Goal: Task Accomplishment & Management: Manage account settings

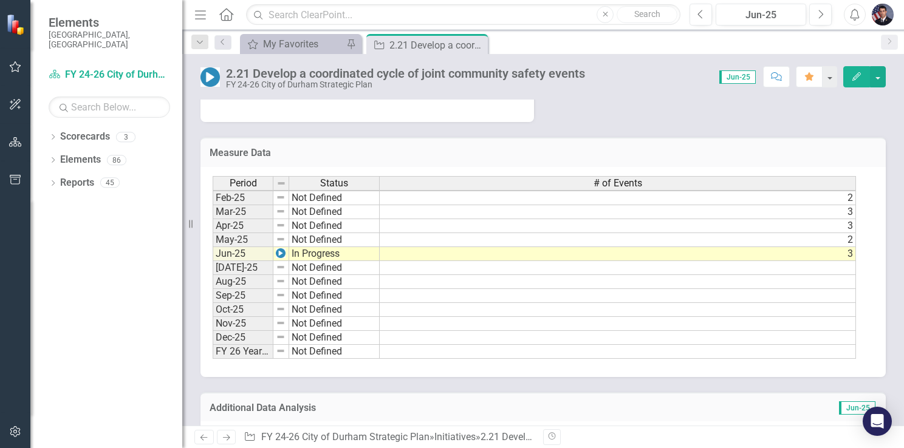
scroll to position [1019, 0]
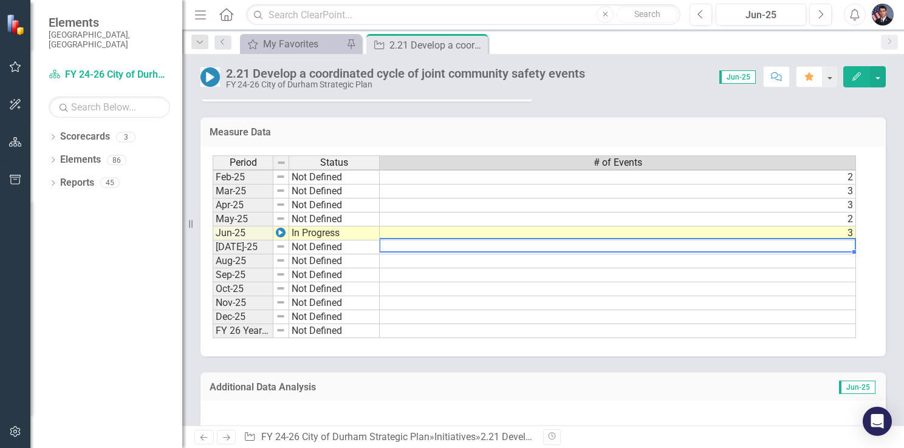
click at [800, 241] on td at bounding box center [618, 248] width 476 height 14
click at [213, 224] on div "Period Status # of Events Feb-24 Not Defined [DATE]-24 Not Defined [DATE]-24 No…" at bounding box center [213, 163] width 0 height 350
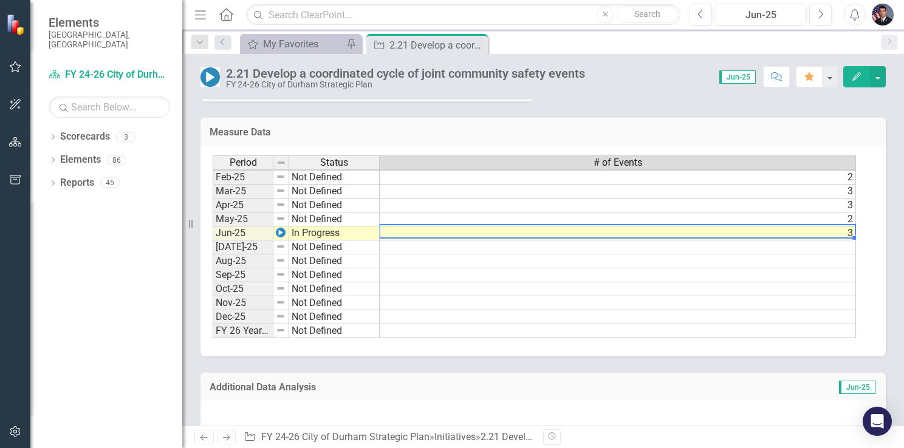
type textarea "7"
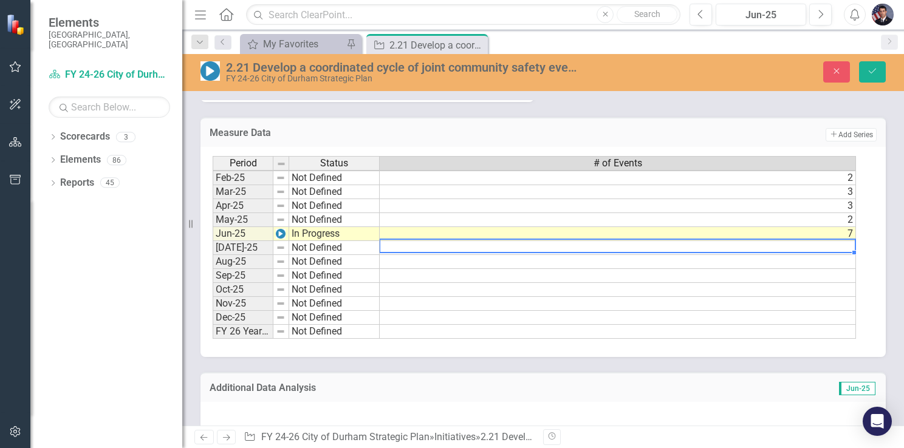
click at [841, 241] on td at bounding box center [618, 248] width 476 height 14
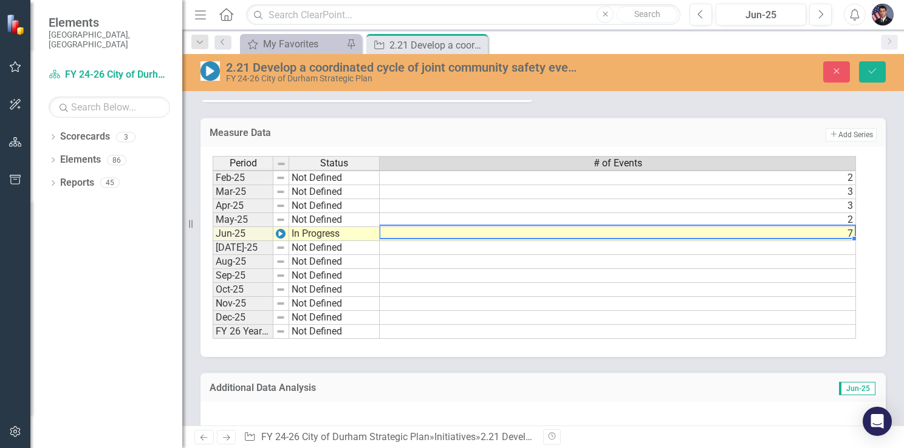
click at [814, 227] on td "7" at bounding box center [618, 234] width 476 height 14
click at [837, 69] on icon "Close" at bounding box center [836, 71] width 11 height 9
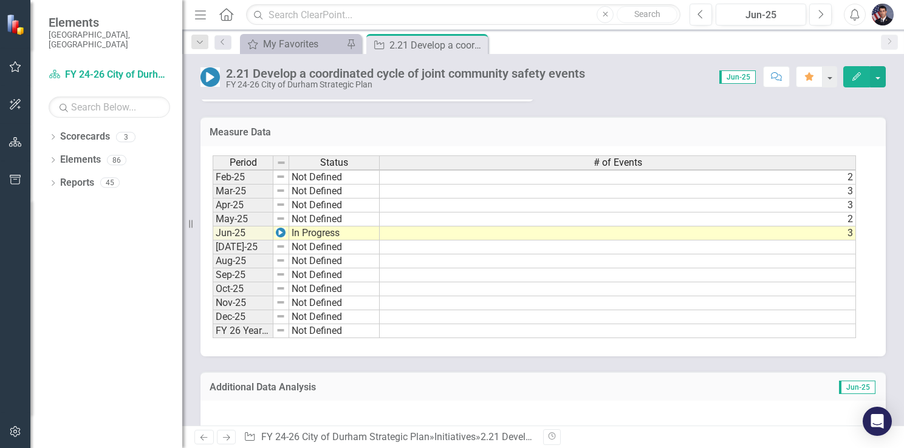
click at [239, 213] on td "May-25" at bounding box center [243, 220] width 61 height 14
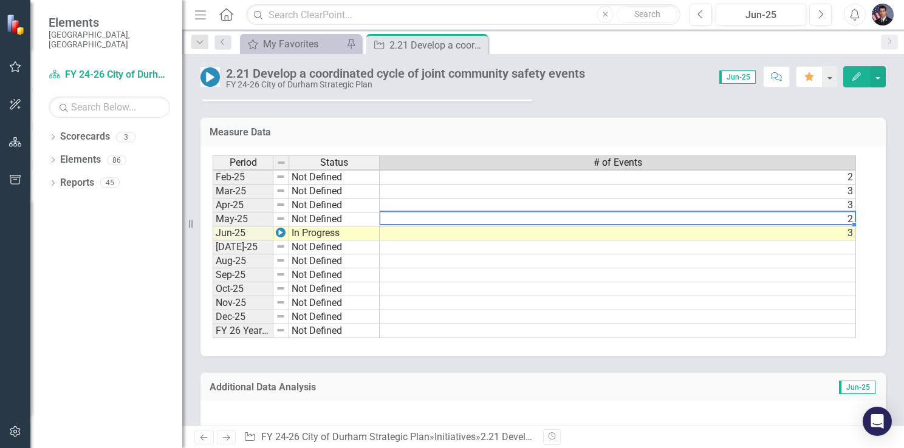
click at [775, 213] on td "2" at bounding box center [618, 220] width 476 height 14
type textarea "2"
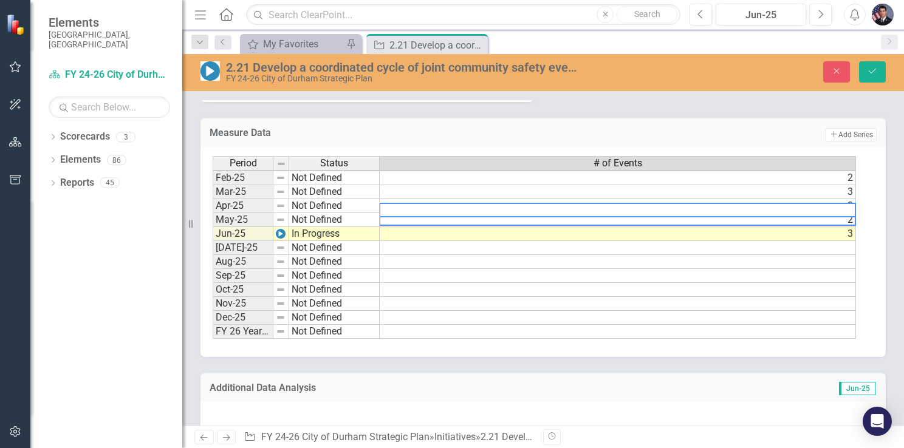
click at [640, 311] on td at bounding box center [618, 318] width 476 height 14
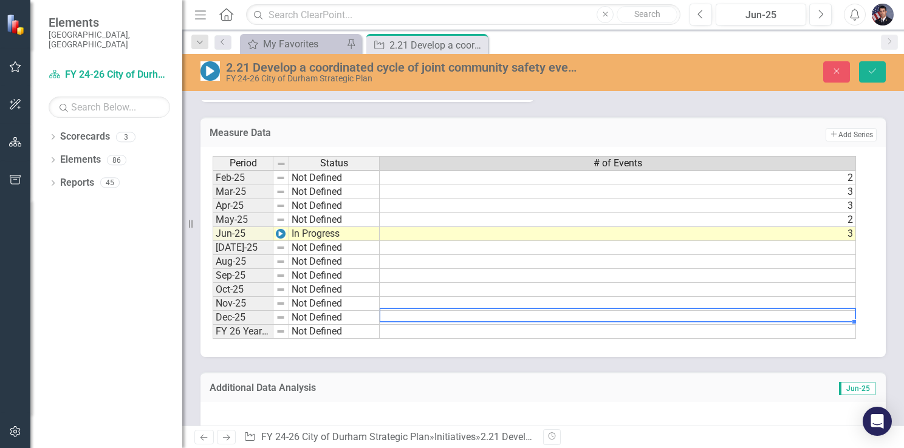
click at [221, 227] on td "Jun-25" at bounding box center [243, 234] width 61 height 14
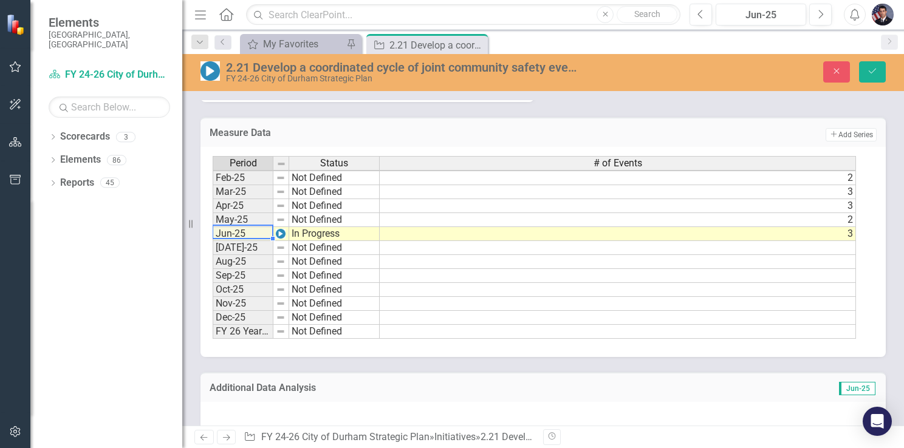
click at [221, 227] on td "Jun-25" at bounding box center [243, 234] width 61 height 14
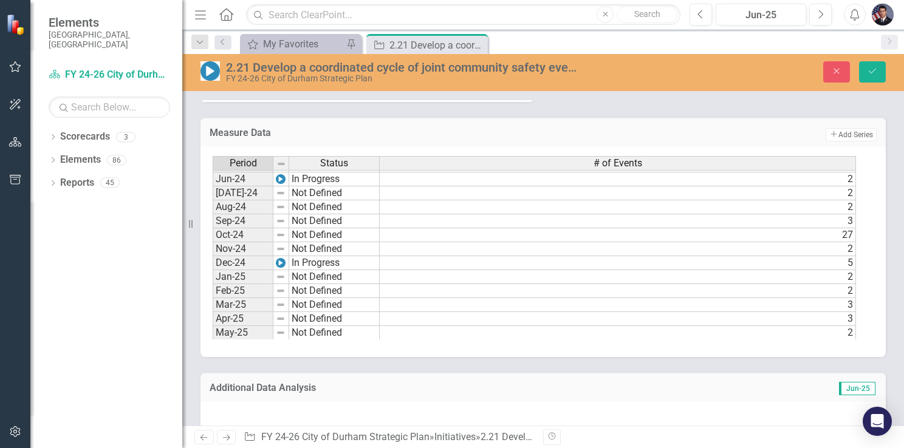
scroll to position [562, 0]
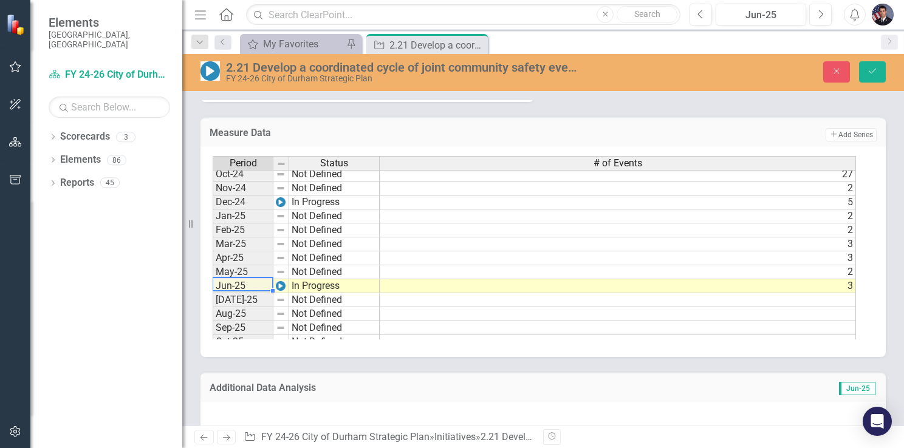
click at [836, 279] on td "3" at bounding box center [618, 286] width 476 height 14
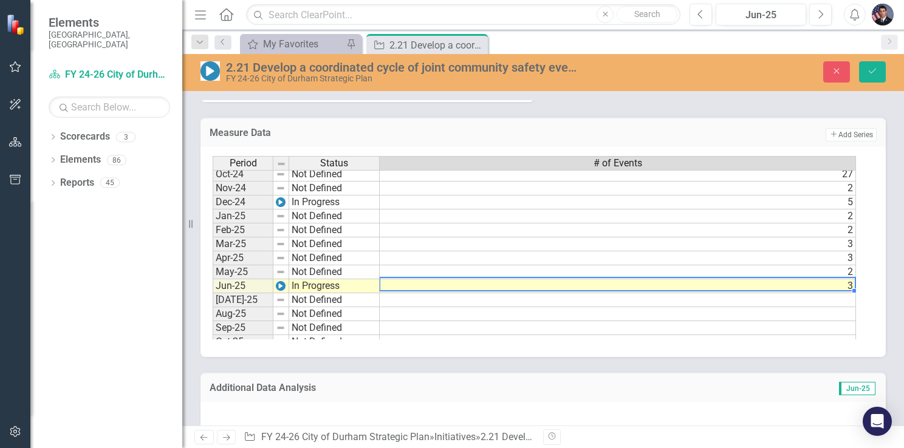
click at [836, 279] on td "3" at bounding box center [618, 286] width 476 height 14
type textarea "3"
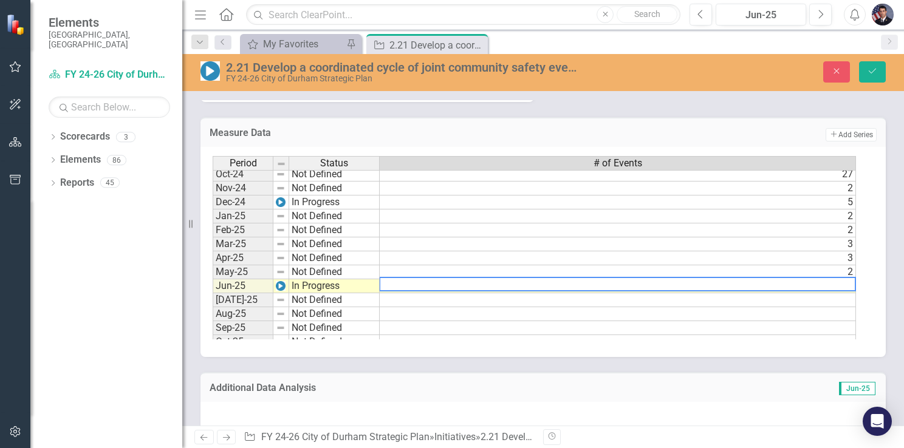
type textarea "8"
type textarea "7"
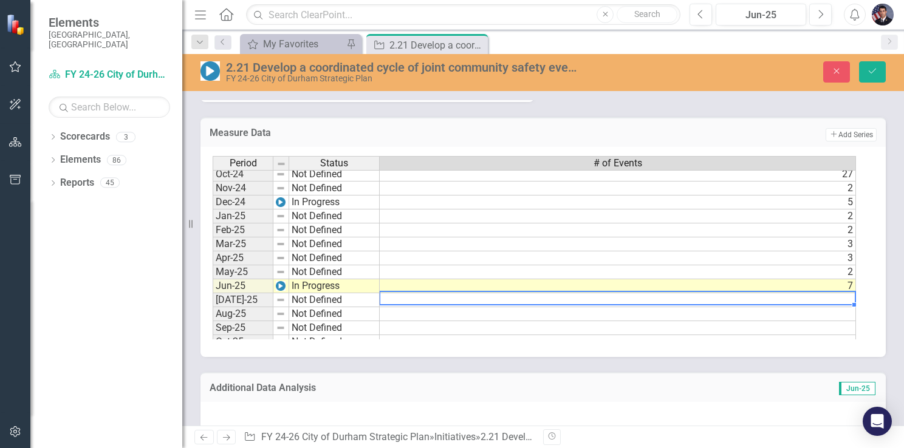
type textarea "4"
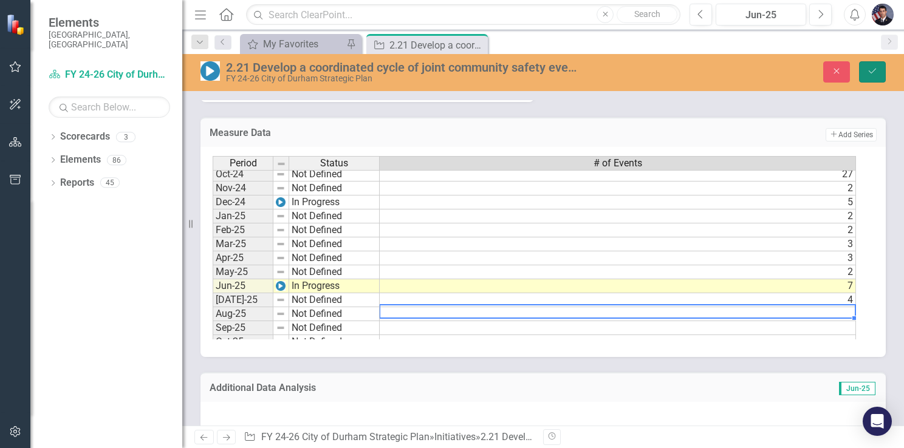
click at [873, 72] on icon "Save" at bounding box center [872, 71] width 11 height 9
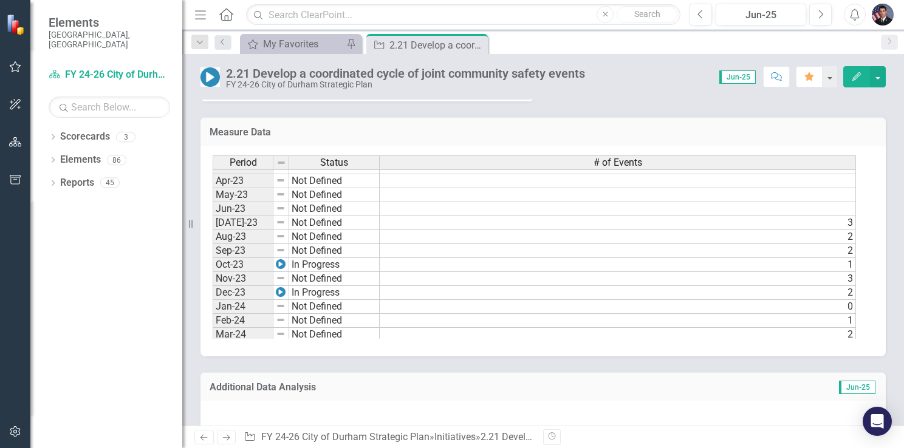
scroll to position [607, 0]
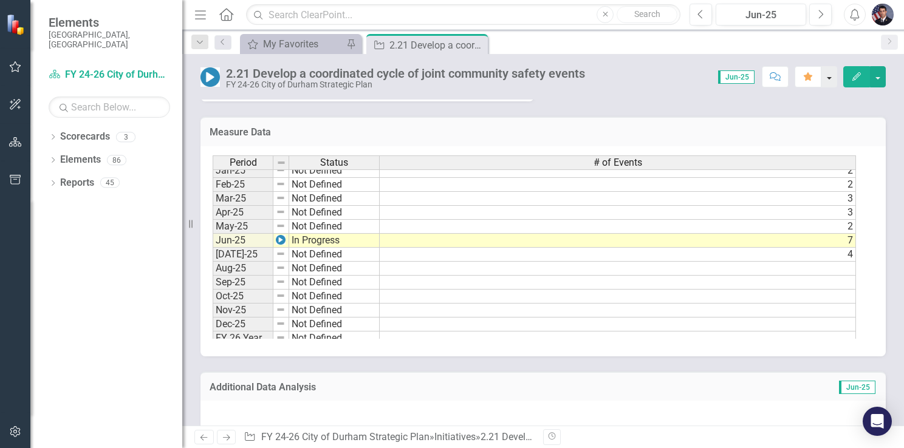
click at [828, 75] on button "button" at bounding box center [829, 76] width 16 height 21
click at [281, 235] on img at bounding box center [281, 240] width 10 height 10
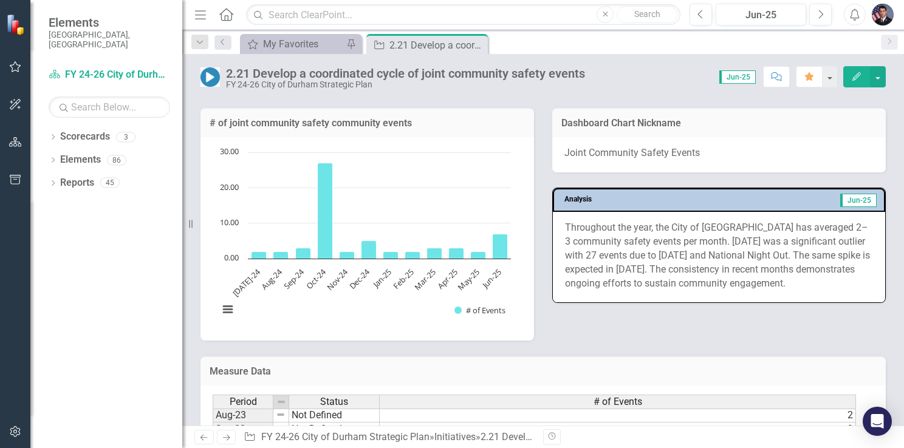
scroll to position [776, 0]
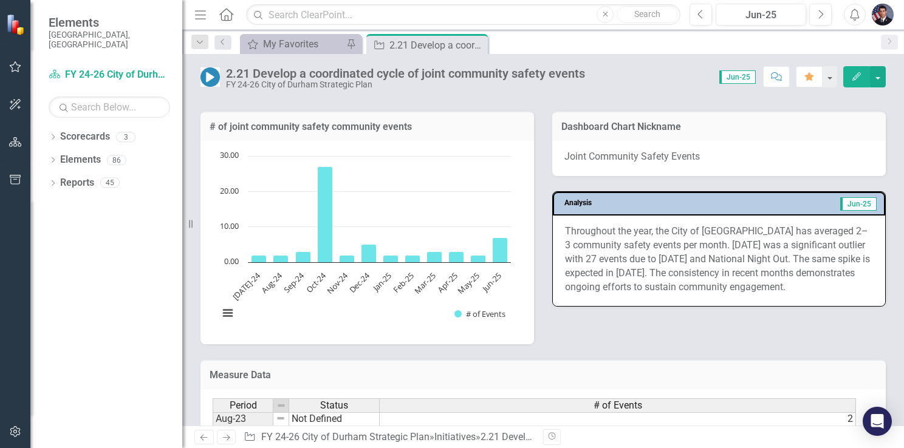
click at [736, 76] on span "Jun-25" at bounding box center [737, 76] width 36 height 13
drag, startPoint x: 736, startPoint y: 76, endPoint x: 668, endPoint y: 84, distance: 68.6
click at [668, 84] on div "Score: 0.00 Jun-25 Completed Comment Favorite Edit" at bounding box center [738, 76] width 295 height 21
click at [551, 323] on div "# of joint community safety community events Chart Bar chart with 12 bars. # of…" at bounding box center [542, 220] width 703 height 248
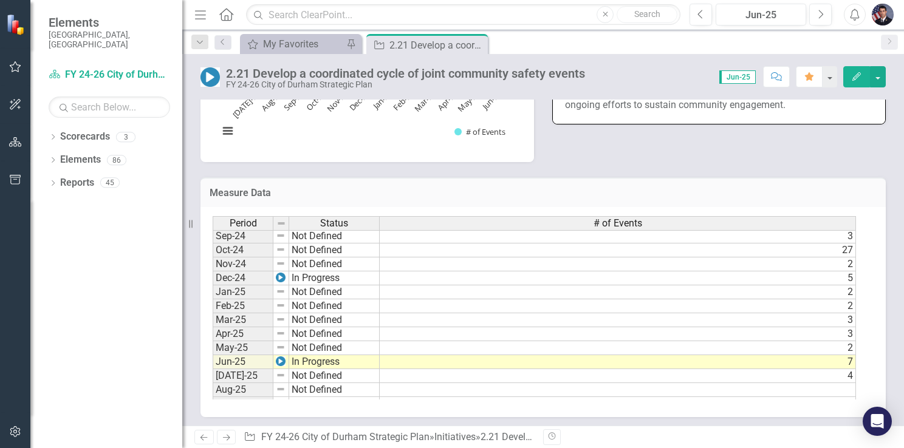
scroll to position [607, 0]
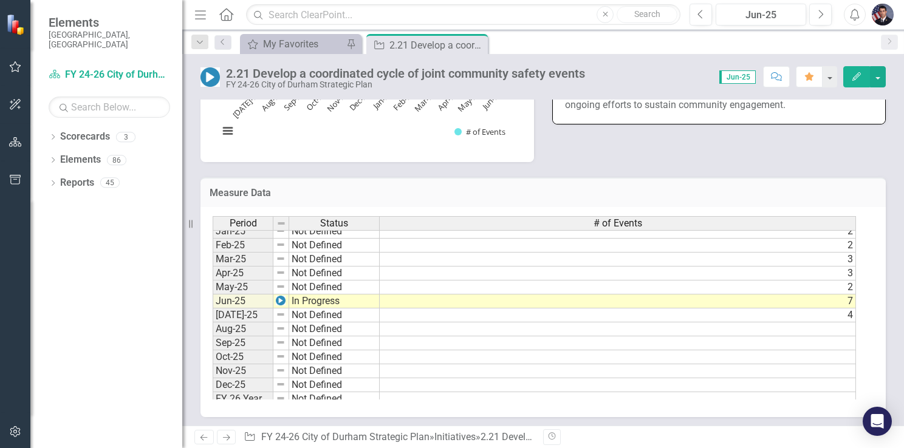
click at [737, 81] on span "Jun-25" at bounding box center [737, 76] width 36 height 13
click at [738, 77] on span "Jun-25" at bounding box center [737, 76] width 36 height 13
drag, startPoint x: 738, startPoint y: 77, endPoint x: 683, endPoint y: 80, distance: 54.7
click at [683, 80] on div "Score: 0.00 Jun-25 Completed Comment Favorite Edit" at bounding box center [738, 76] width 295 height 21
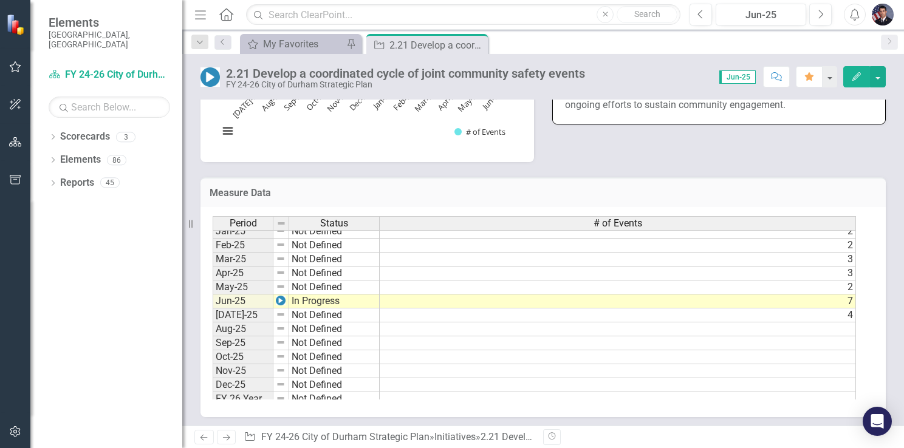
click at [720, 154] on div "# of joint community safety community events Chart Bar chart with 12 bars. # of…" at bounding box center [542, 38] width 703 height 248
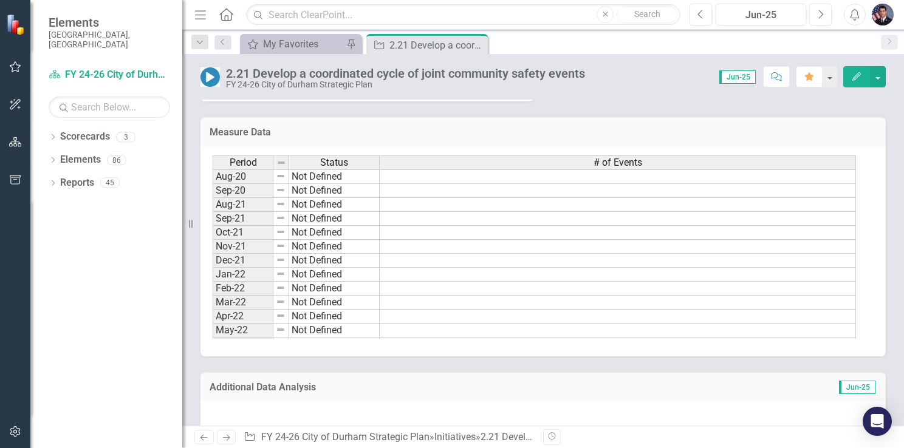
scroll to position [594, 0]
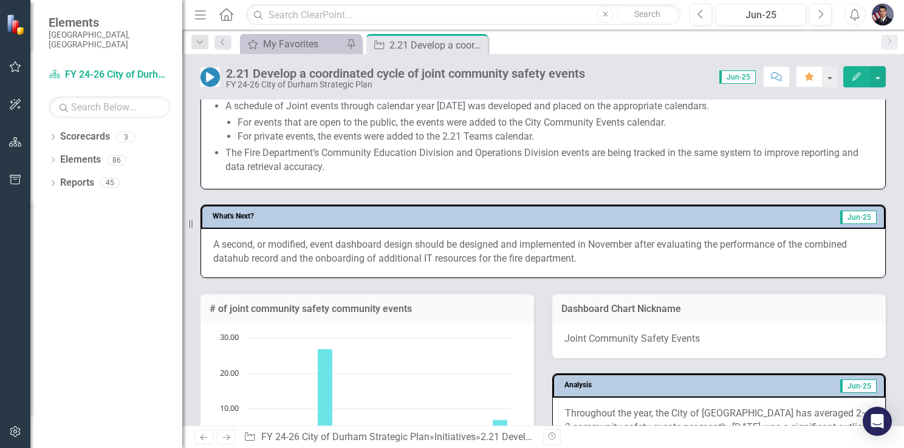
click at [856, 74] on icon "Edit" at bounding box center [856, 76] width 11 height 9
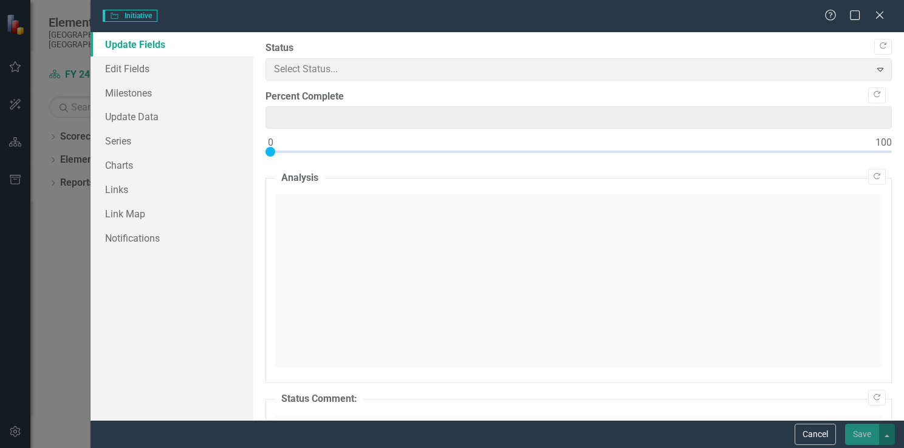
type input "0"
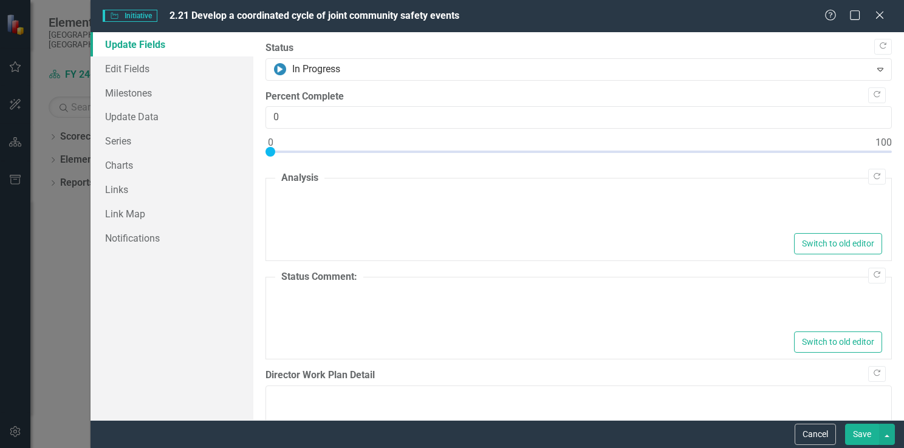
type textarea "<p>Throughout the year, the City of [GEOGRAPHIC_DATA] has averaged 2–3 communit…"
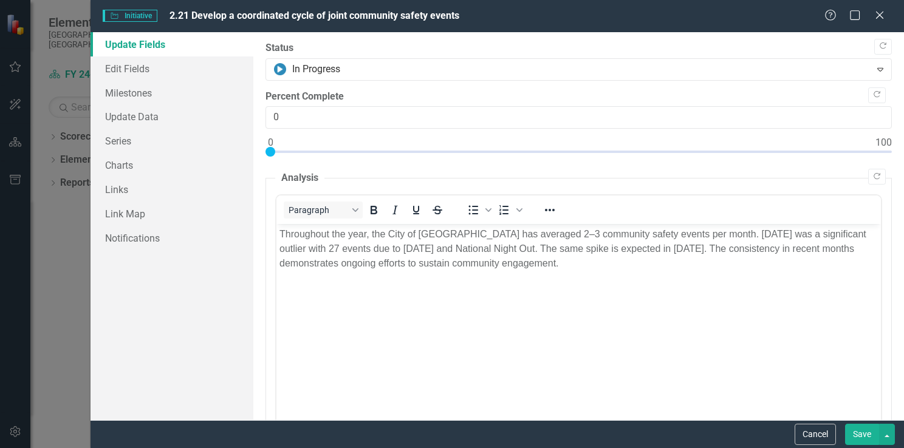
scroll to position [0, 0]
click at [508, 338] on body "Throughout the year, the City of [GEOGRAPHIC_DATA] has averaged 2–3 community s…" at bounding box center [578, 315] width 604 height 182
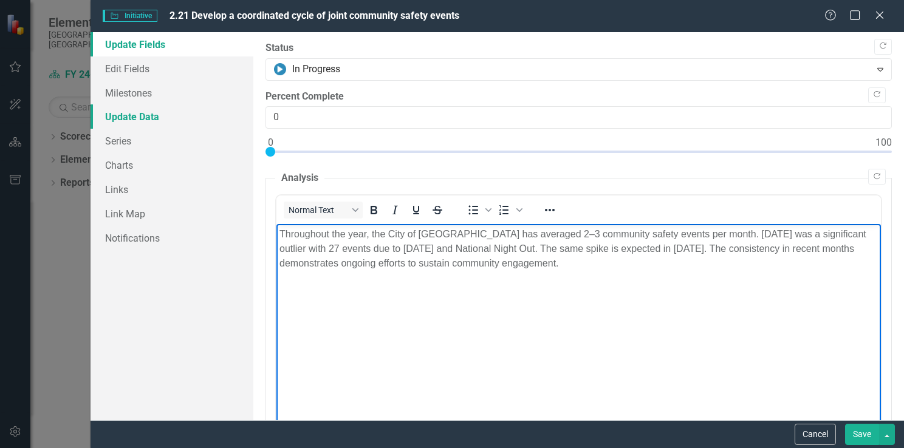
click at [135, 118] on link "Update Data" at bounding box center [171, 116] width 163 height 24
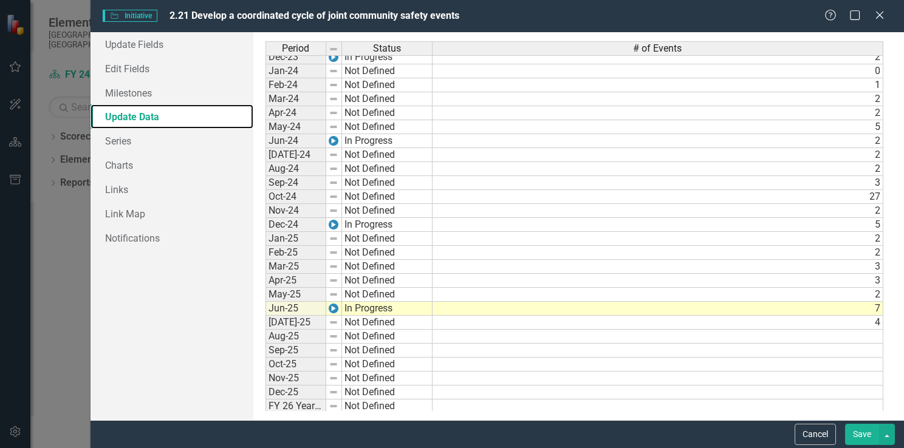
scroll to position [428, 0]
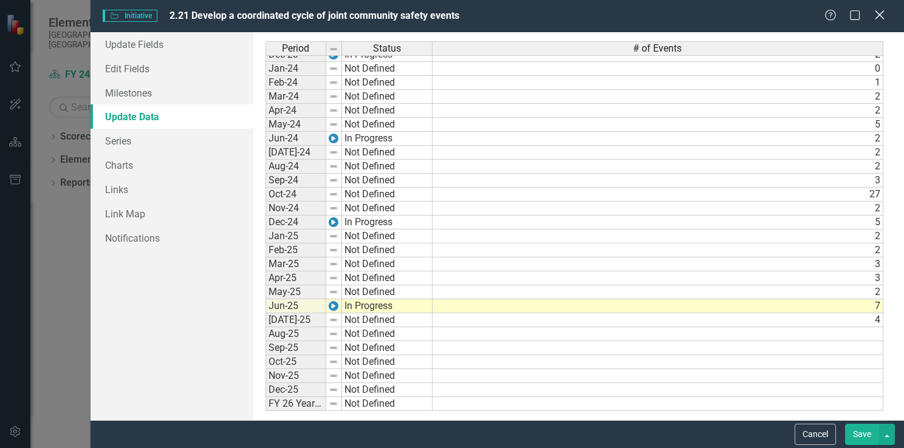
click at [882, 10] on icon "Close" at bounding box center [879, 15] width 15 height 12
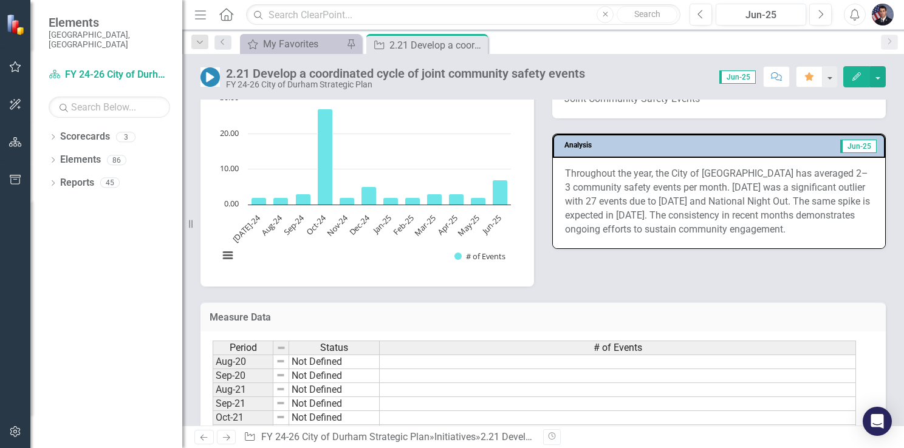
scroll to position [837, 0]
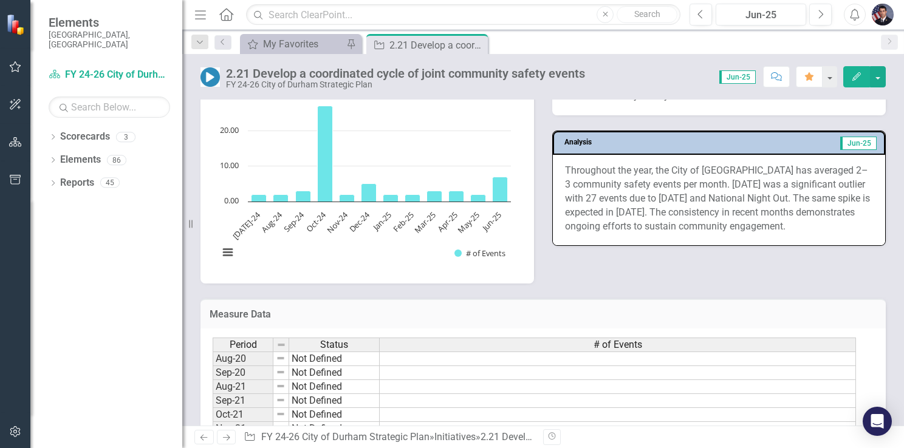
click at [377, 144] on rect "Interactive chart" at bounding box center [365, 180] width 304 height 182
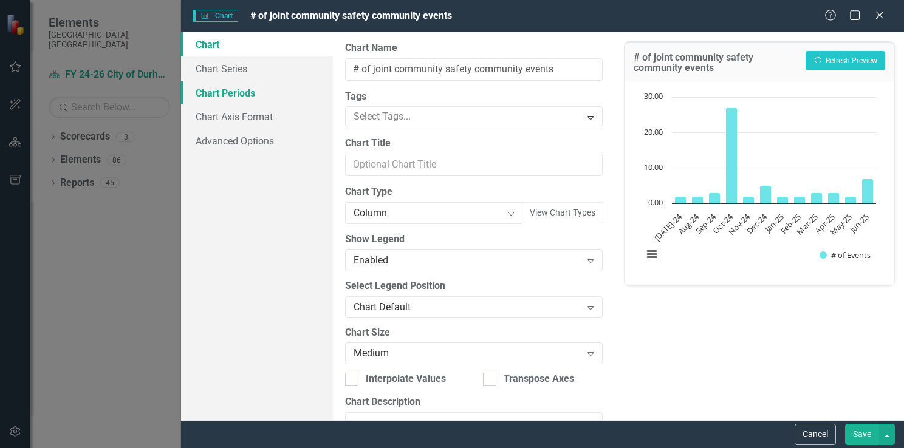
click at [233, 94] on link "Chart Periods" at bounding box center [257, 93] width 152 height 24
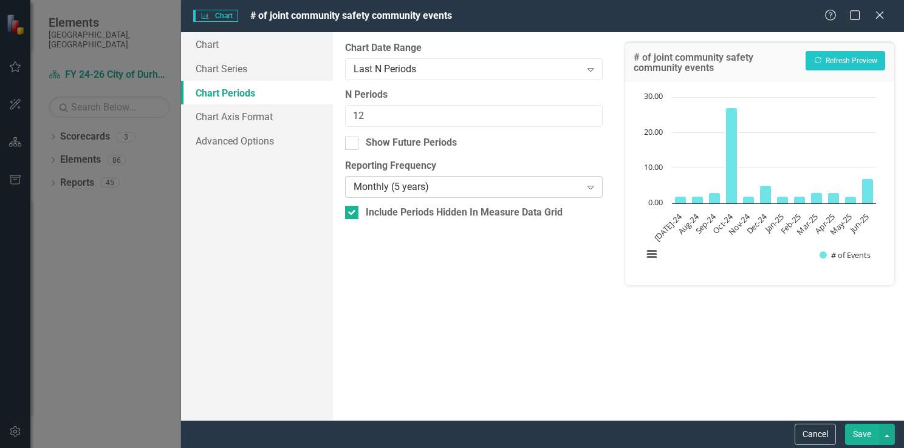
click at [590, 188] on icon "Expand" at bounding box center [590, 187] width 12 height 10
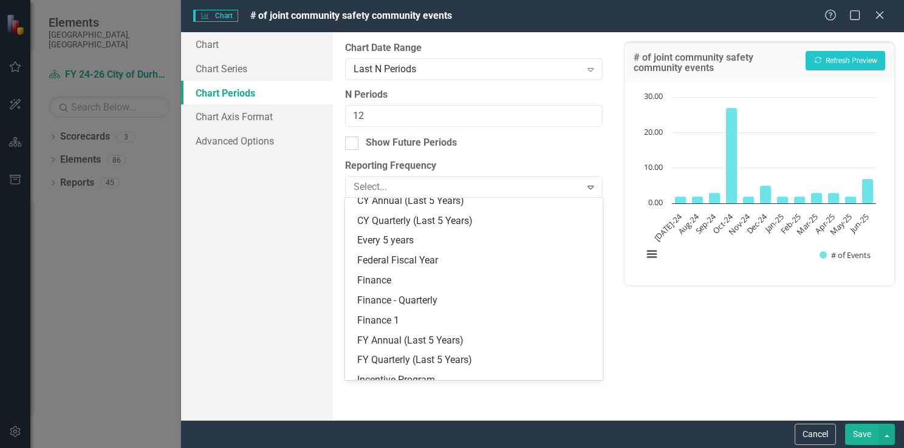
scroll to position [336, 0]
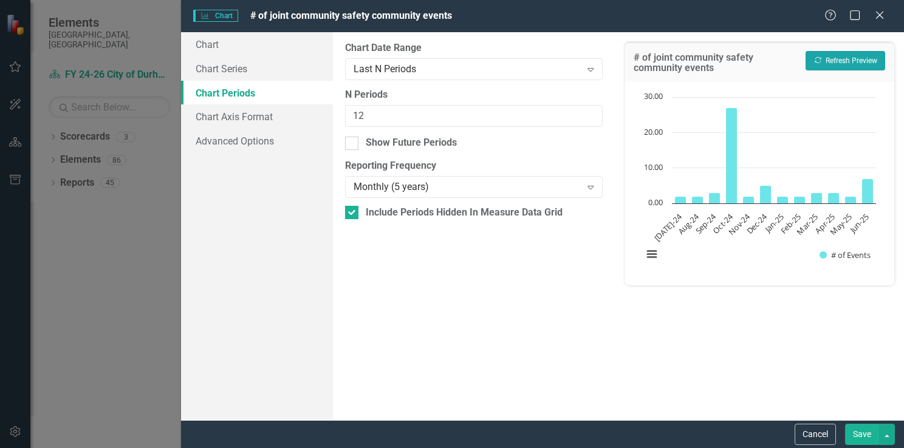
click at [847, 57] on button "Recalculate Refresh Preview" at bounding box center [845, 60] width 80 height 19
click at [590, 69] on icon "Expand" at bounding box center [590, 69] width 12 height 10
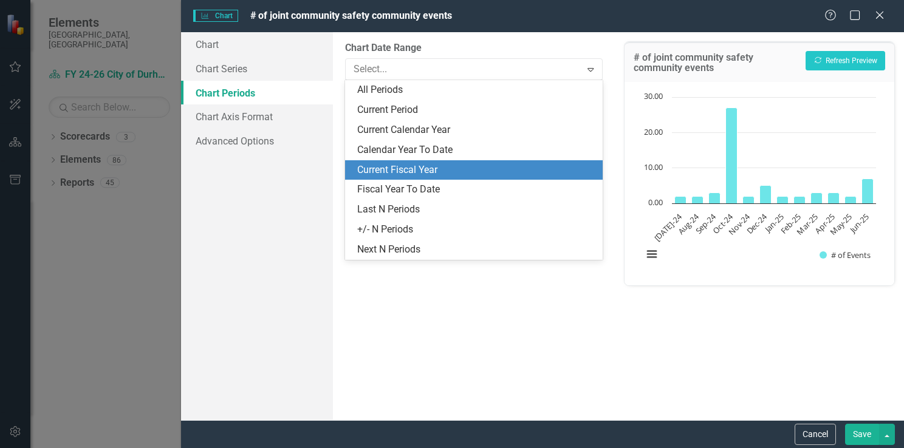
click at [409, 166] on div "Current Fiscal Year" at bounding box center [476, 170] width 238 height 14
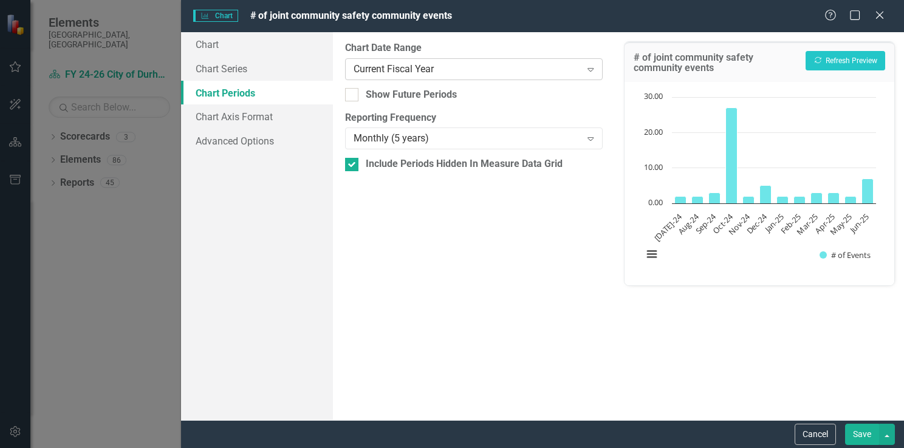
click at [399, 66] on div "Current Fiscal Year" at bounding box center [467, 69] width 228 height 14
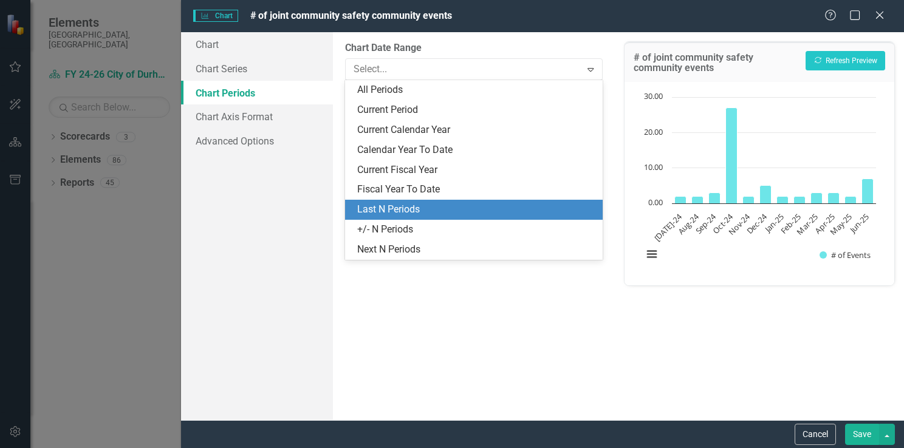
click at [394, 205] on div "Last N Periods" at bounding box center [476, 210] width 238 height 14
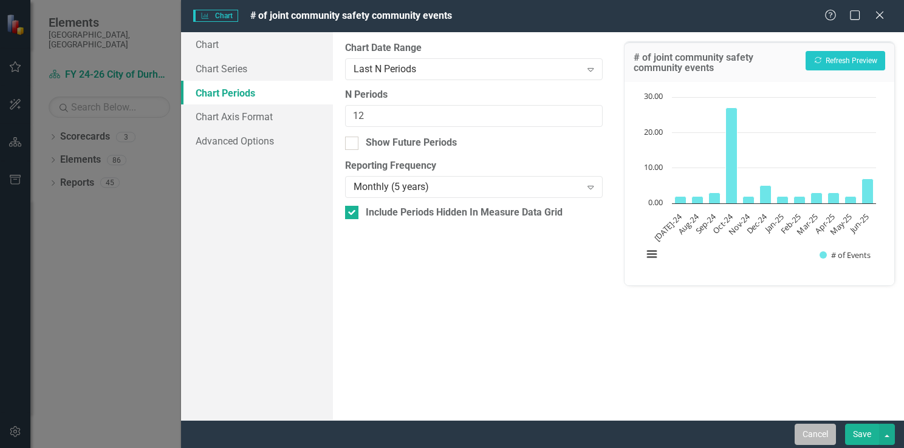
click at [804, 436] on button "Cancel" at bounding box center [814, 434] width 41 height 21
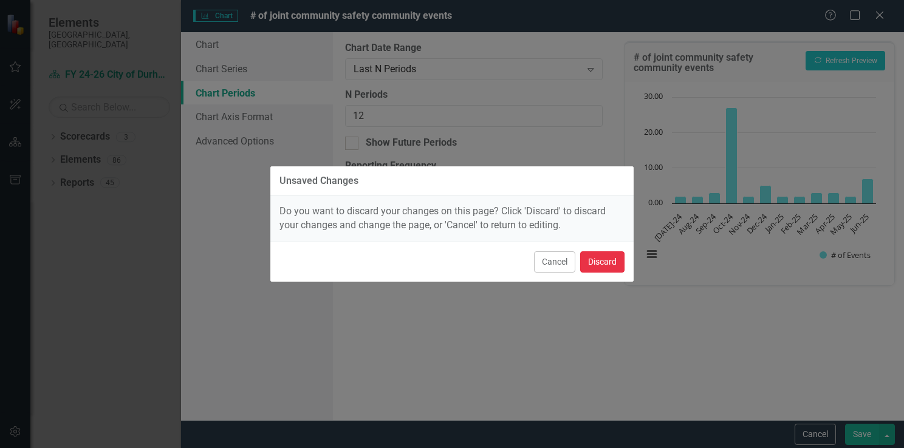
click at [607, 263] on button "Discard" at bounding box center [602, 261] width 44 height 21
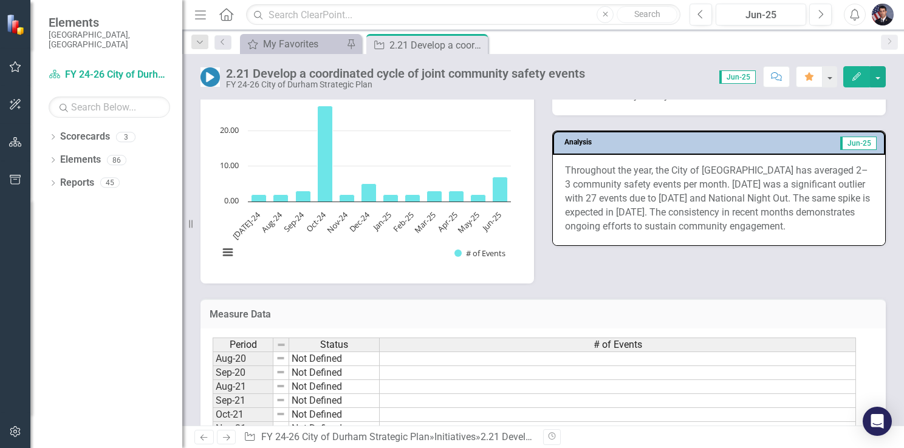
click at [829, 193] on p "Throughout the year, the City of [GEOGRAPHIC_DATA] has averaged 2–3 community s…" at bounding box center [719, 198] width 308 height 69
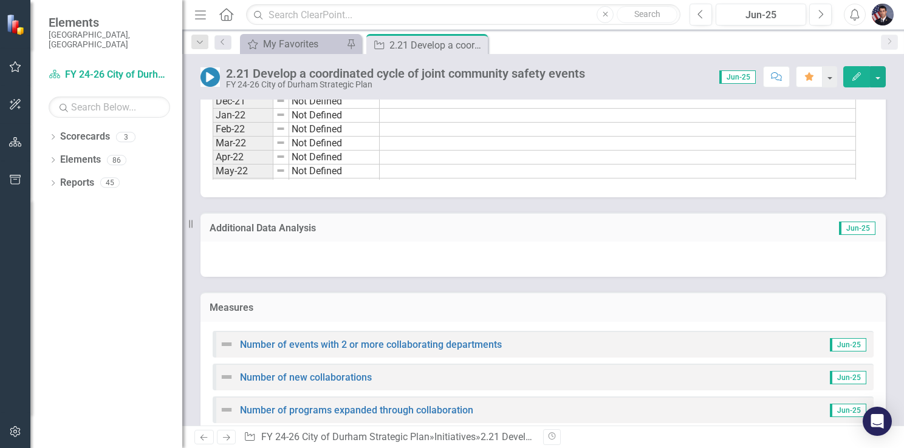
scroll to position [1201, 0]
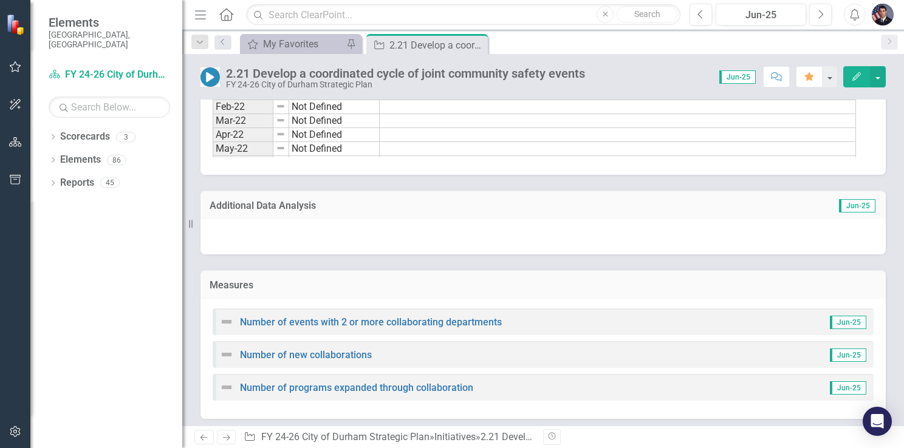
click at [513, 380] on div "Number of programs expanded through collaboration Jun-25" at bounding box center [543, 387] width 661 height 27
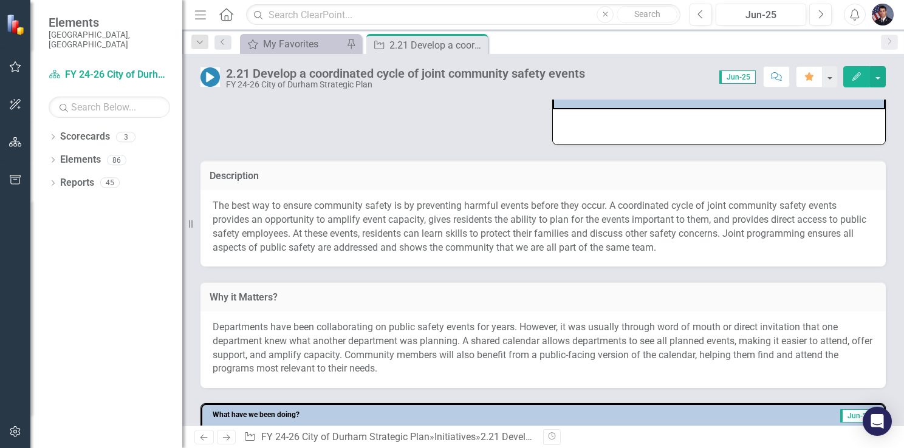
scroll to position [108, 0]
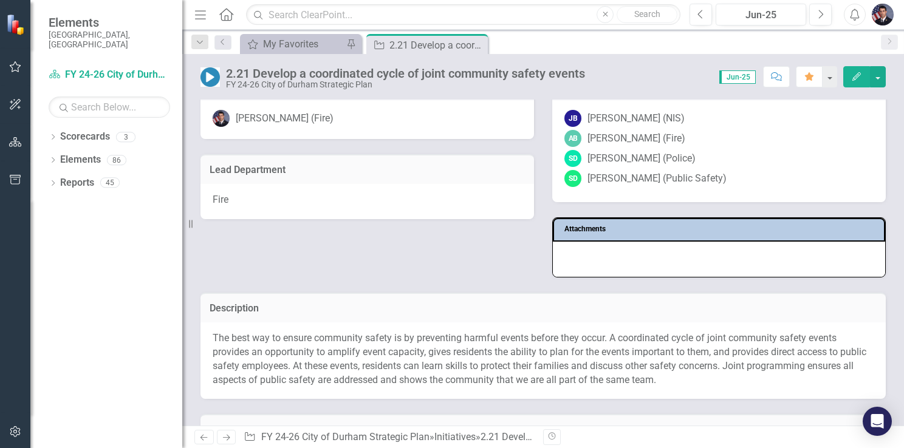
click at [732, 80] on span "Jun-25" at bounding box center [737, 76] width 36 height 13
click at [742, 74] on span "Jun-25" at bounding box center [737, 76] width 36 height 13
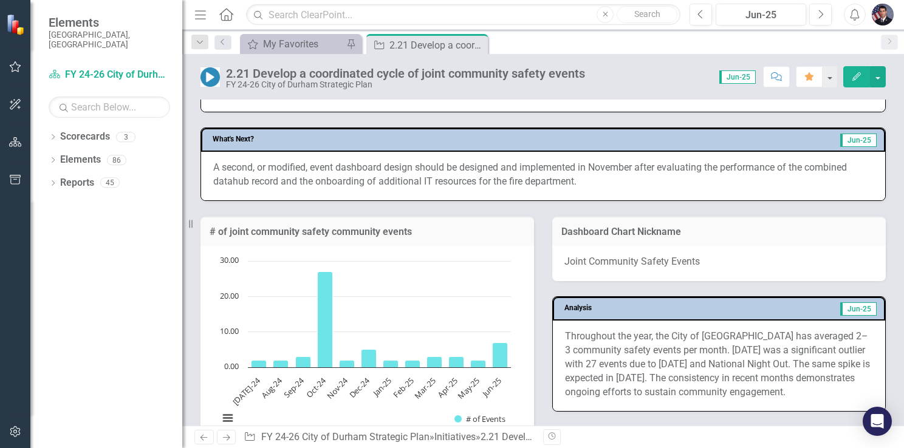
scroll to position [668, 0]
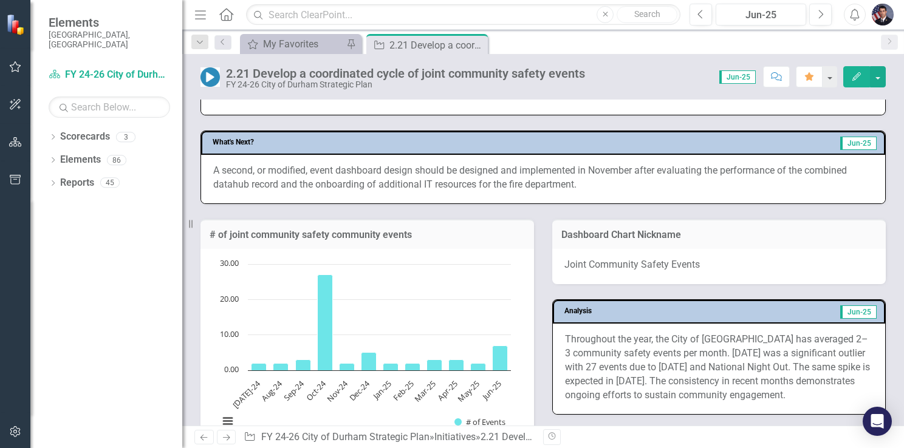
click at [314, 258] on rect "Interactive chart" at bounding box center [365, 349] width 304 height 182
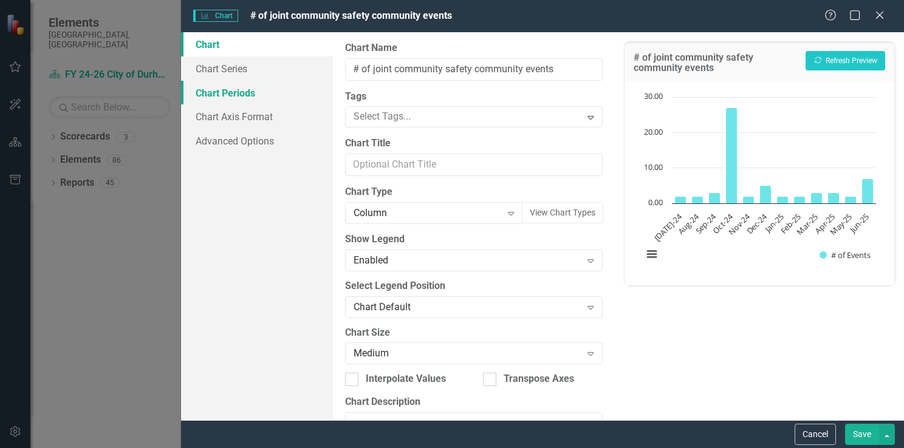
click at [229, 89] on link "Chart Periods" at bounding box center [257, 93] width 152 height 24
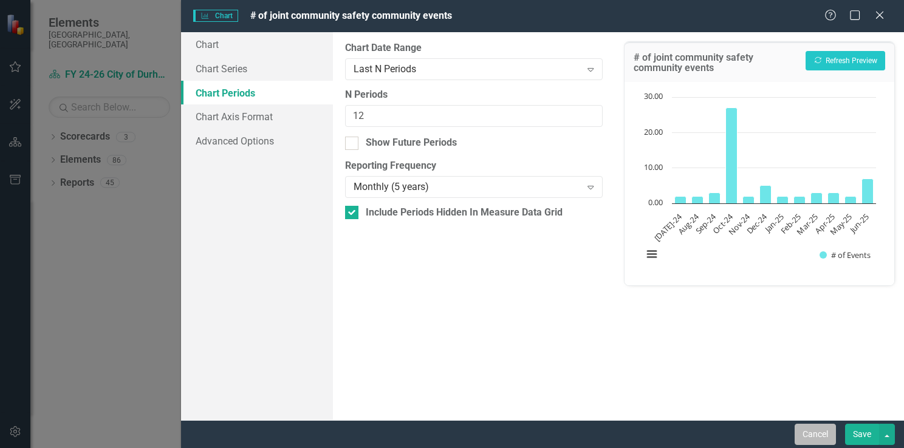
click at [807, 432] on button "Cancel" at bounding box center [814, 434] width 41 height 21
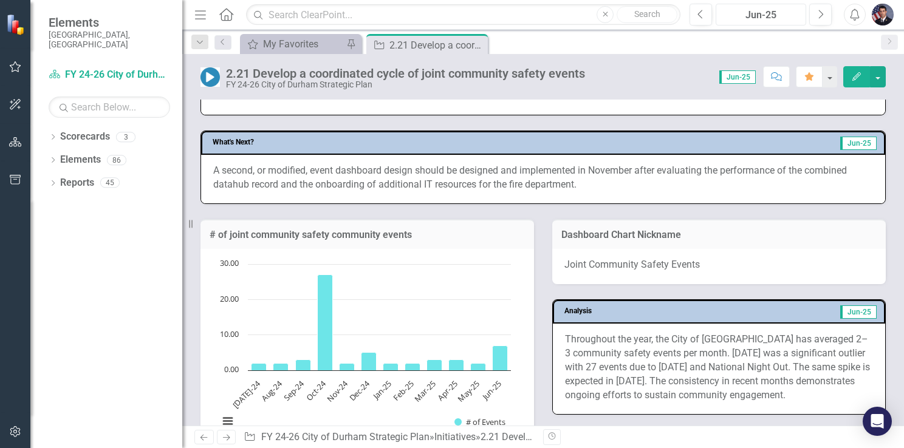
click at [758, 14] on div "Jun-25" at bounding box center [761, 15] width 82 height 15
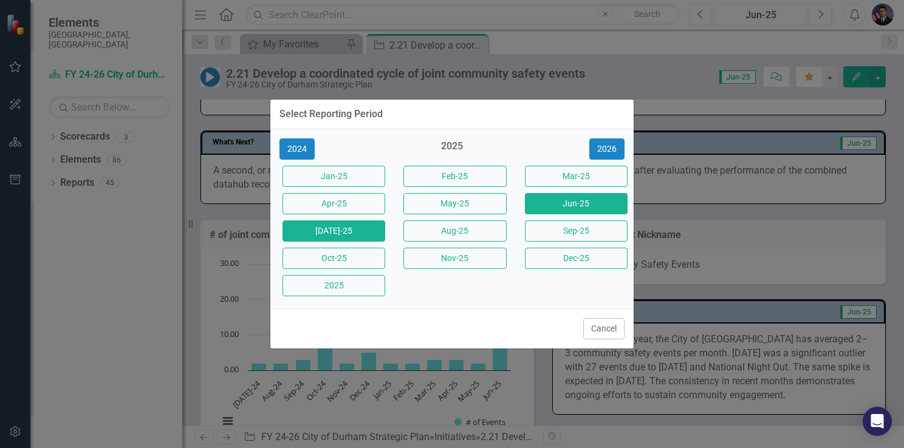
click at [324, 233] on button "[DATE]-25" at bounding box center [333, 230] width 103 height 21
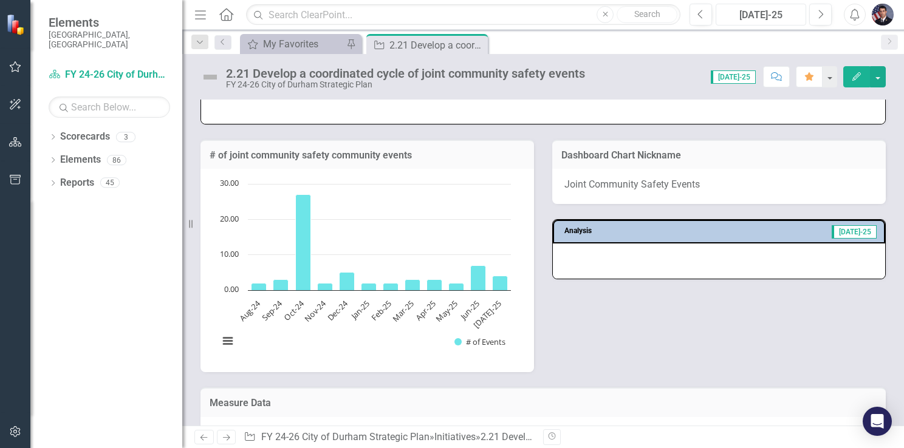
scroll to position [668, 0]
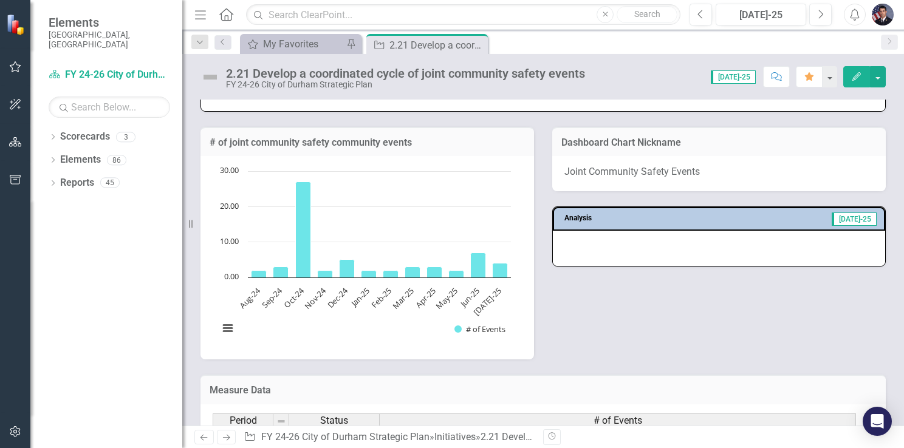
click at [593, 293] on div "# of joint community safety community events Chart Bar chart with 12 bars. # of…" at bounding box center [542, 236] width 703 height 248
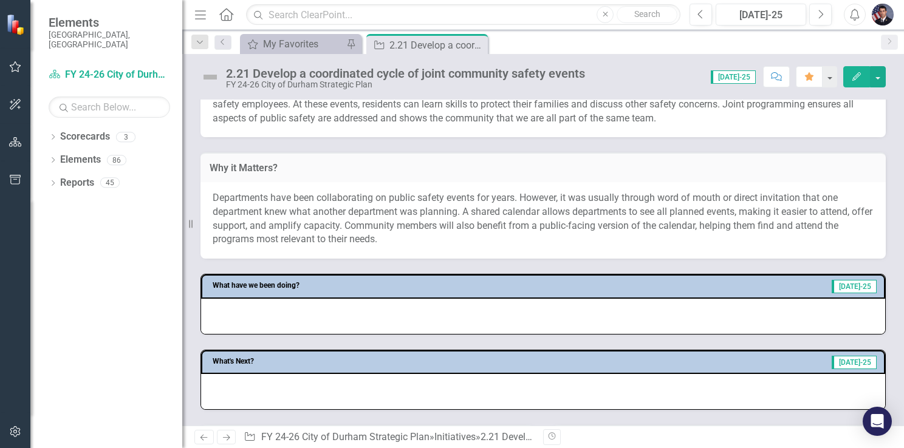
scroll to position [379, 0]
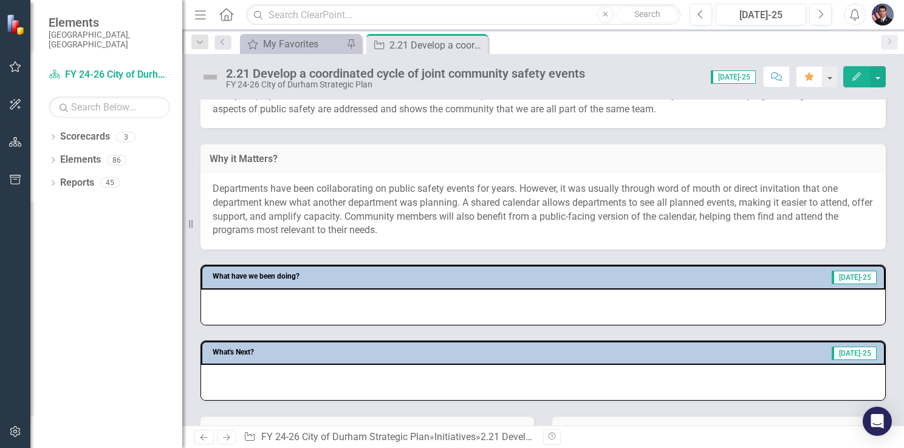
click at [384, 299] on div at bounding box center [543, 307] width 684 height 35
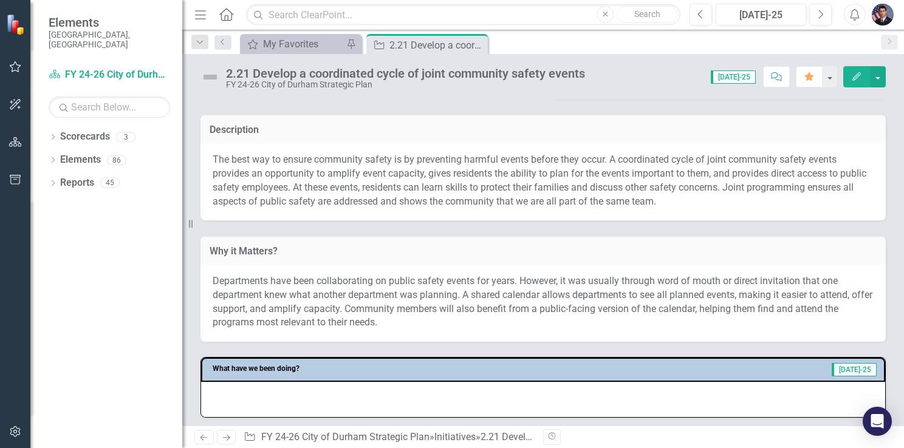
scroll to position [318, 0]
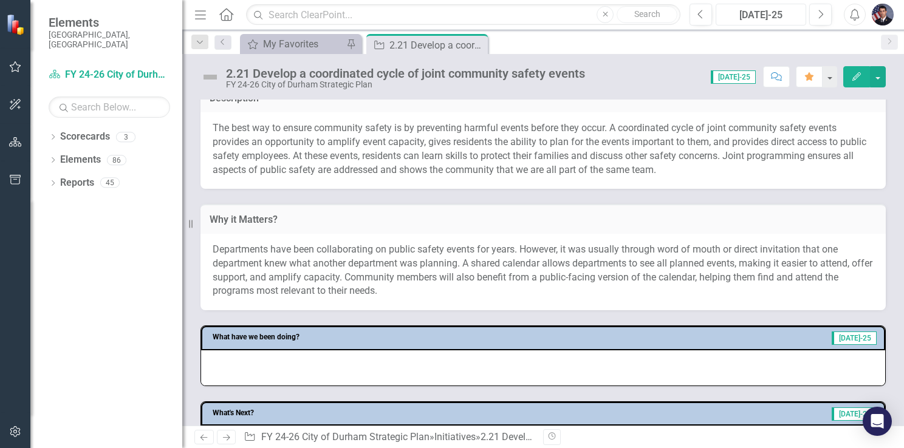
click at [760, 13] on div "[DATE]-25" at bounding box center [761, 15] width 82 height 15
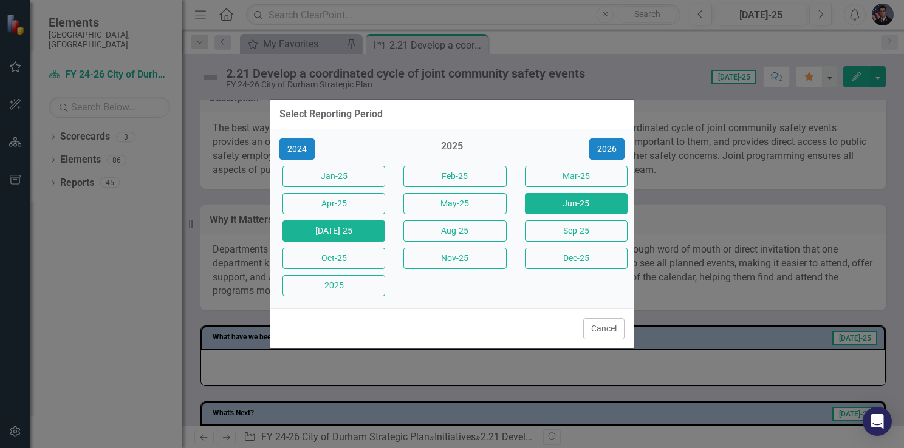
click at [564, 202] on button "Jun-25" at bounding box center [576, 203] width 103 height 21
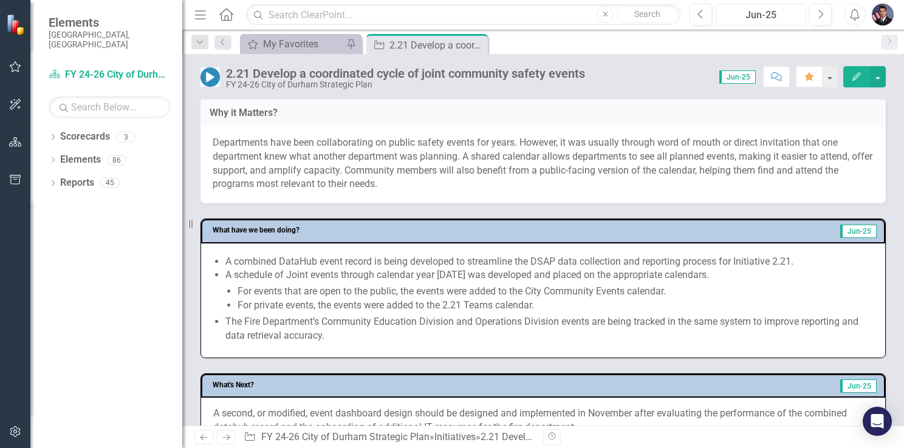
scroll to position [729, 0]
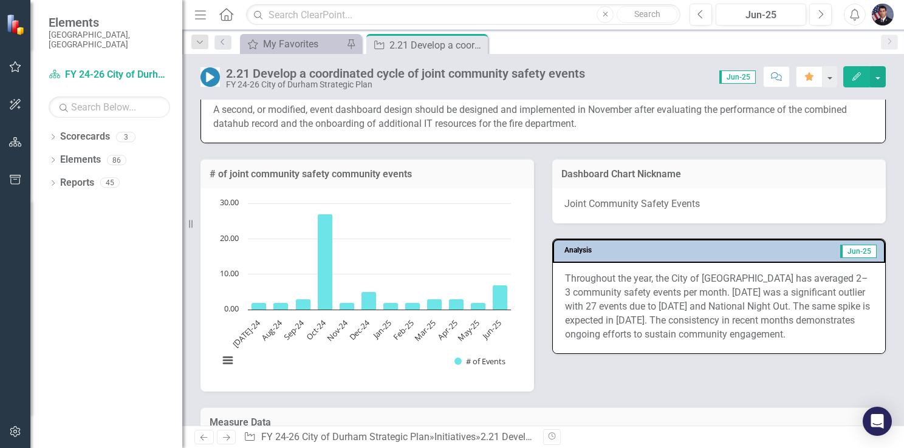
click at [700, 315] on p "Throughout the year, the City of [GEOGRAPHIC_DATA] has averaged 2–3 community s…" at bounding box center [719, 306] width 308 height 69
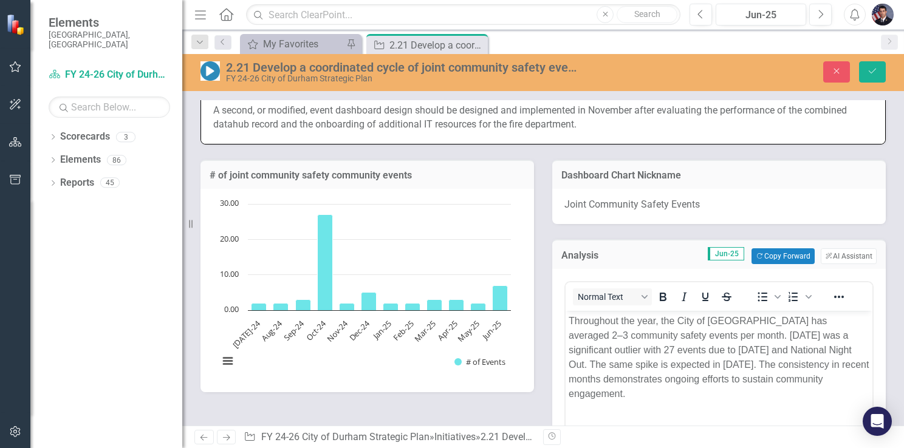
scroll to position [0, 0]
click at [774, 366] on p "Throughout the year, the City of [GEOGRAPHIC_DATA] has averaged 2–3 community s…" at bounding box center [718, 357] width 301 height 87
click at [700, 380] on p "Throughout the year, the City of [GEOGRAPHIC_DATA] has averaged 2–3 community s…" at bounding box center [718, 357] width 301 height 87
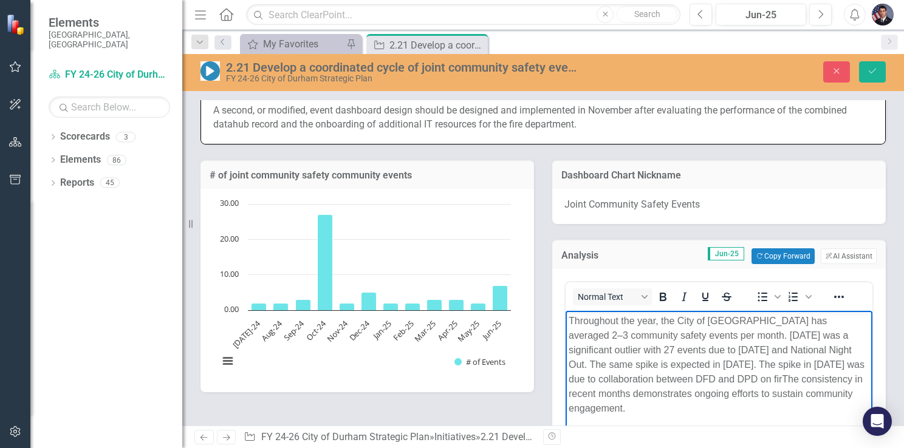
drag, startPoint x: 763, startPoint y: 383, endPoint x: 785, endPoint y: 364, distance: 28.5
click at [763, 383] on p "Throughout the year, the City of [GEOGRAPHIC_DATA] has averaged 2–3 community s…" at bounding box center [718, 365] width 301 height 102
click at [785, 378] on p "Throughout the year, the City of [GEOGRAPHIC_DATA] has averaged 2–3 community s…" at bounding box center [718, 365] width 301 height 102
drag, startPoint x: 575, startPoint y: 395, endPoint x: 582, endPoint y: 390, distance: 8.8
drag, startPoint x: 796, startPoint y: 366, endPoint x: 844, endPoint y: 346, distance: 52.3
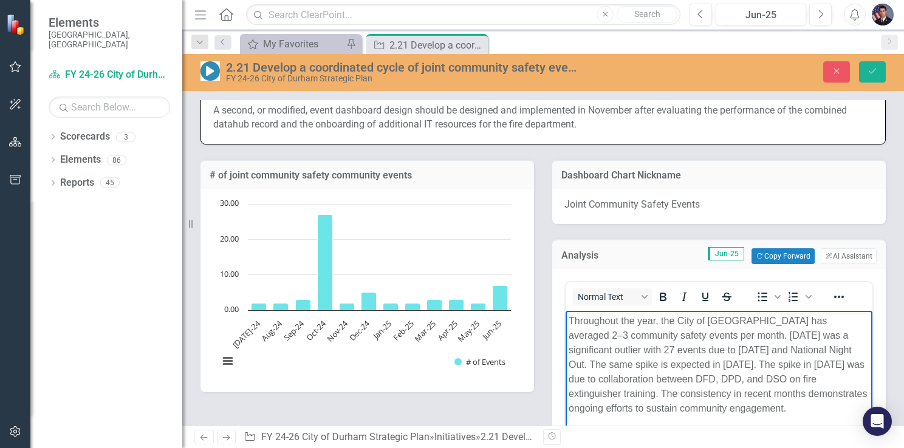
click at [796, 366] on p "Throughout the year, the City of [GEOGRAPHIC_DATA] has averaged 2–3 community s…" at bounding box center [718, 365] width 301 height 102
drag, startPoint x: 796, startPoint y: 366, endPoint x: 841, endPoint y: 364, distance: 44.4
click at [841, 364] on p "Throughout the year, the City of [GEOGRAPHIC_DATA] has averaged 2–3 community s…" at bounding box center [718, 365] width 301 height 102
click at [797, 381] on p "Throughout the year, the City of [GEOGRAPHIC_DATA] has averaged 2–3 community s…" at bounding box center [718, 365] width 301 height 102
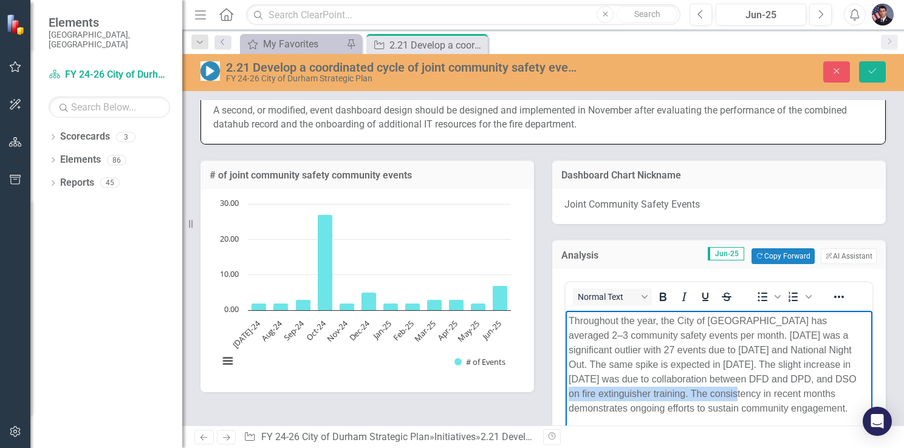
drag, startPoint x: 836, startPoint y: 382, endPoint x: 713, endPoint y: 391, distance: 123.0
click at [713, 391] on p "Throughout the year, the City of [GEOGRAPHIC_DATA] has averaged 2–3 community s…" at bounding box center [718, 365] width 301 height 102
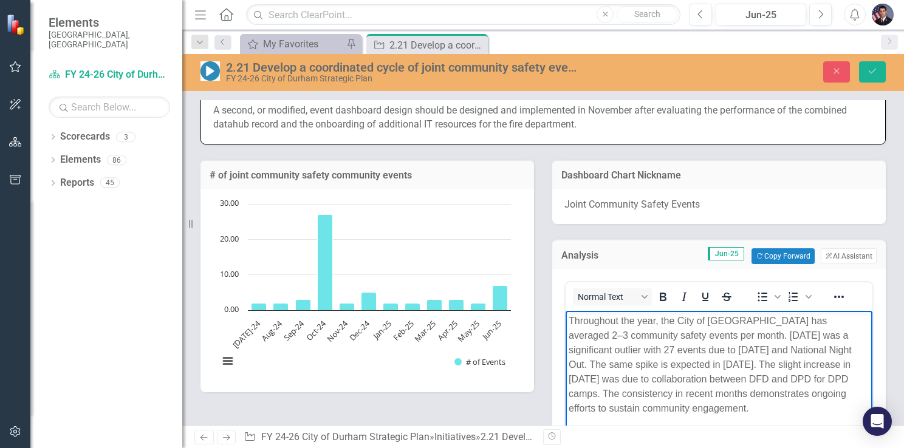
click at [533, 314] on div "# of joint community safety community events Chart Bar chart with 12 bars. # of…" at bounding box center [367, 269] width 352 height 248
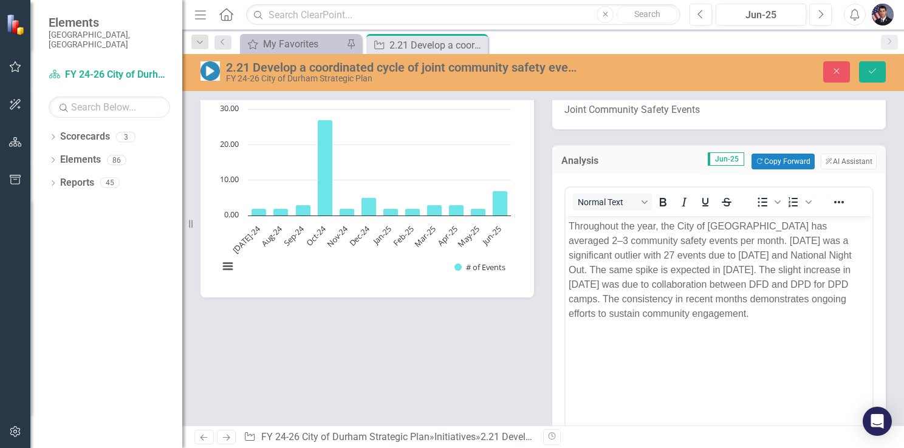
scroll to position [850, 0]
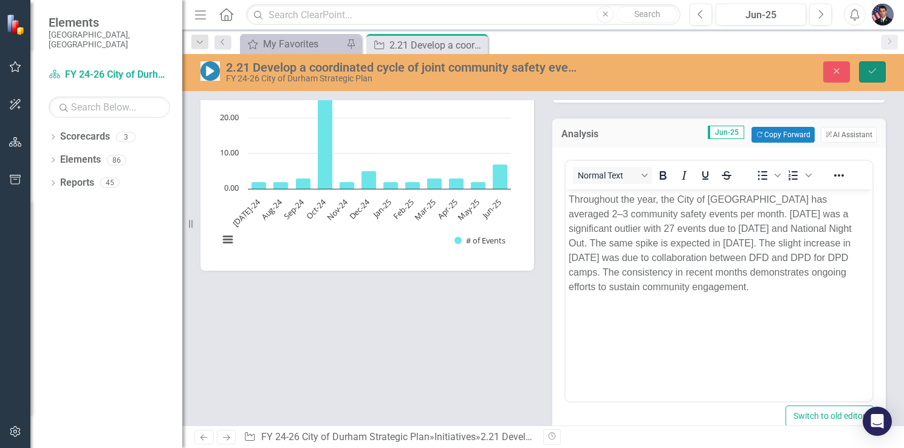
click at [873, 68] on icon "Save" at bounding box center [872, 71] width 11 height 9
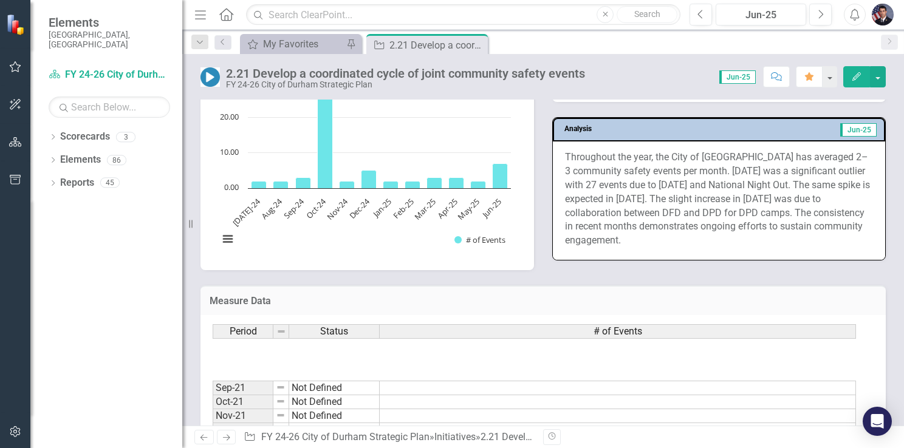
scroll to position [182, 0]
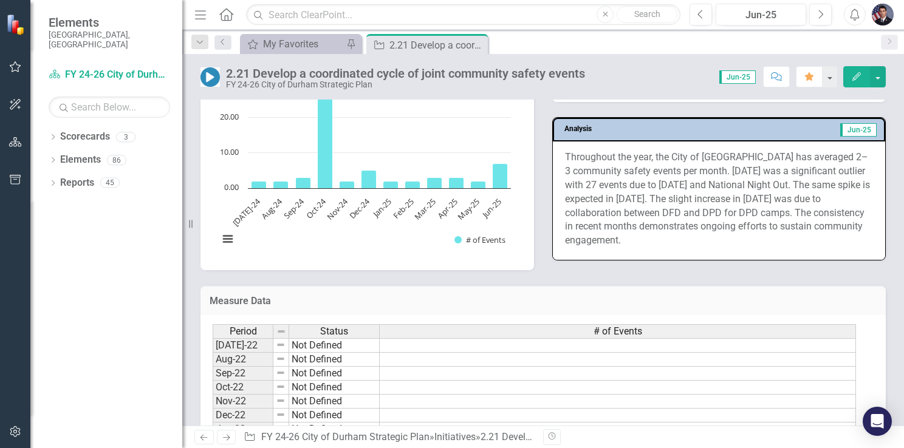
click at [418, 369] on tbody "Sep-21 Not Defined Oct-21 Not Defined Nov-21 Not Defined Dec-21 Not Defined Jan…" at bounding box center [534, 360] width 643 height 322
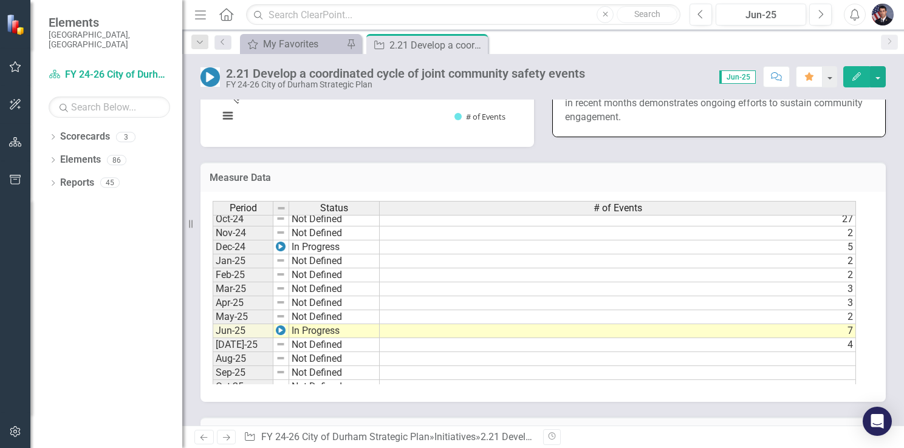
scroll to position [980, 0]
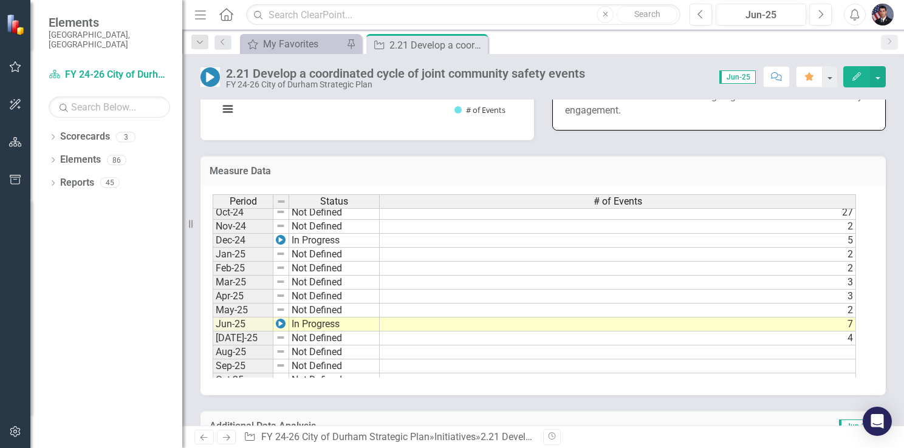
click at [844, 318] on td "7" at bounding box center [618, 325] width 476 height 14
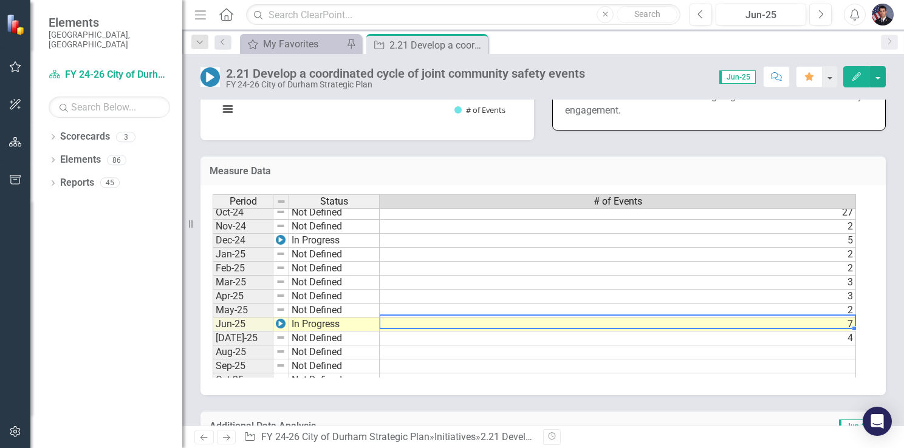
click at [844, 318] on td "7" at bounding box center [618, 325] width 476 height 14
type textarea "7"
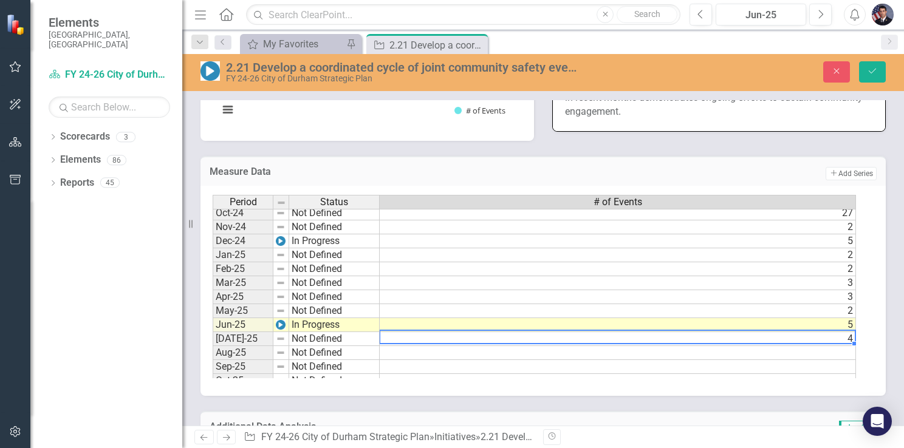
click at [843, 332] on td "4" at bounding box center [618, 339] width 476 height 14
type textarea "4"
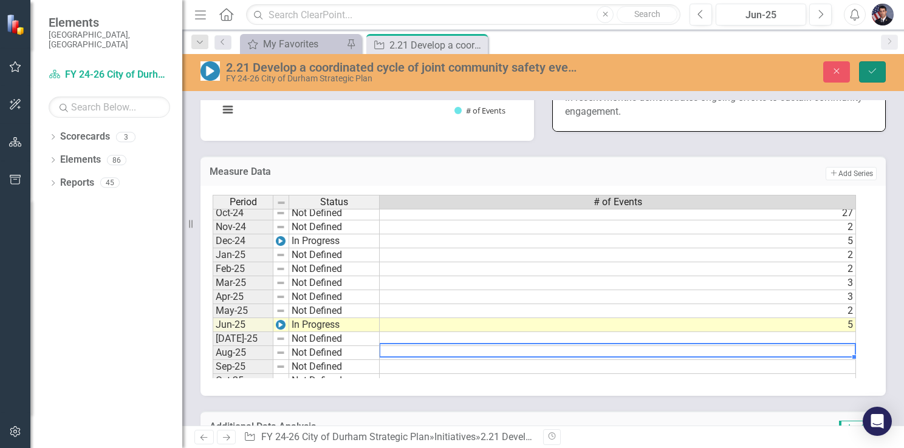
click at [872, 72] on icon "Save" at bounding box center [872, 71] width 11 height 9
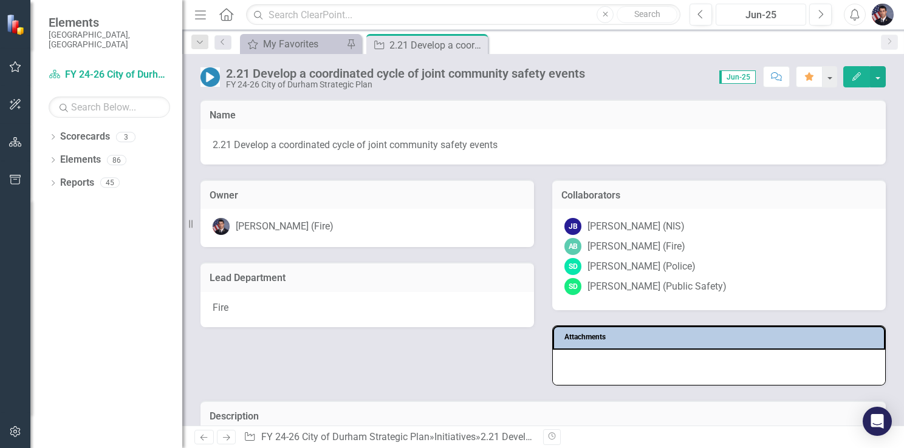
click at [763, 15] on div "Jun-25" at bounding box center [761, 15] width 82 height 15
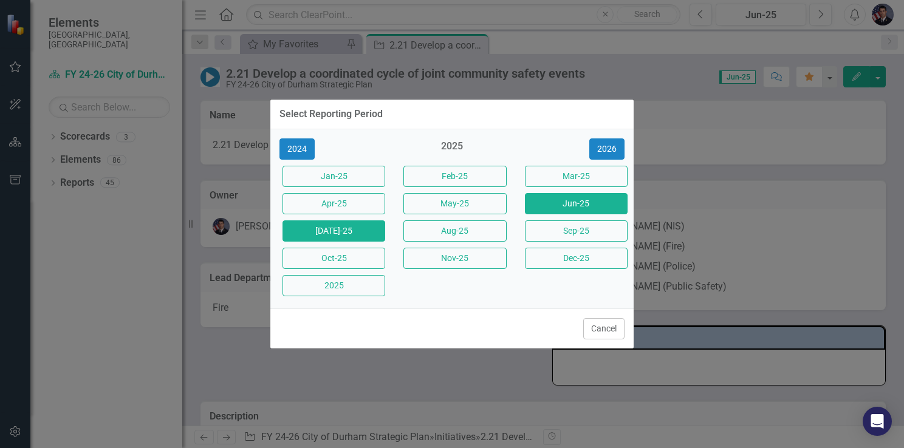
click at [333, 232] on button "[DATE]-25" at bounding box center [333, 230] width 103 height 21
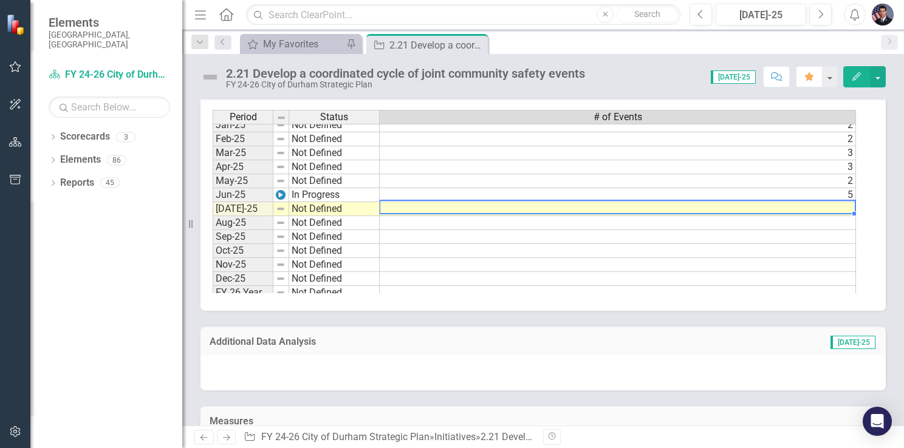
click at [848, 202] on td at bounding box center [618, 209] width 476 height 14
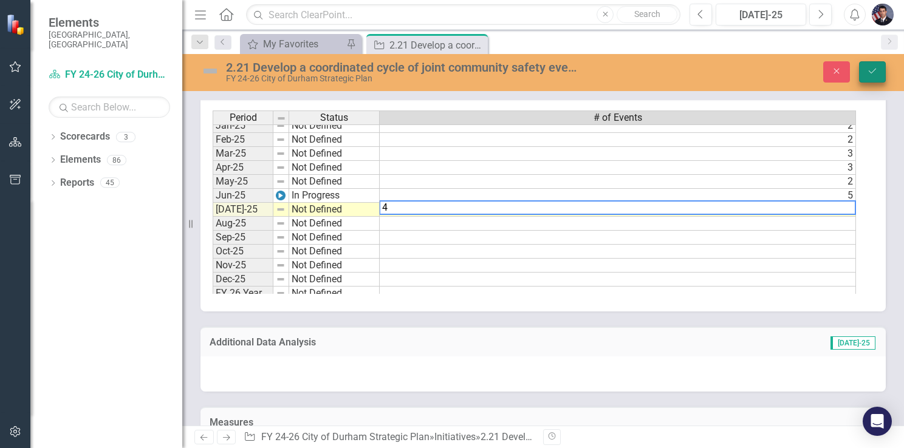
type textarea "4"
click at [872, 68] on icon "Save" at bounding box center [872, 71] width 11 height 9
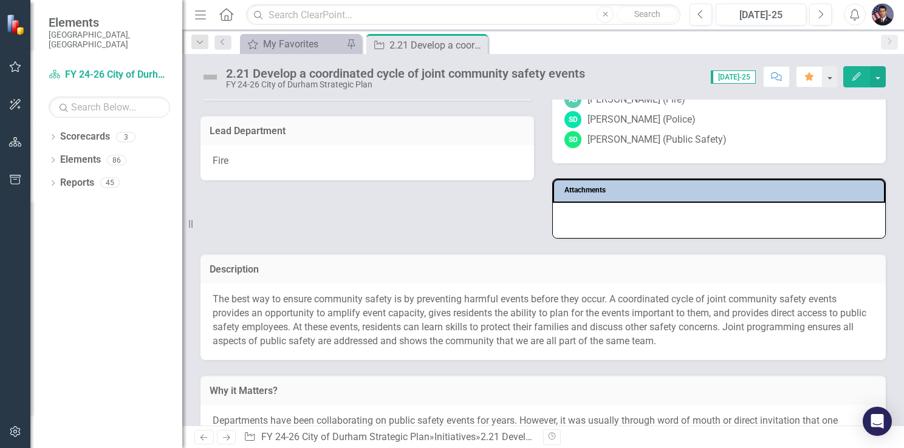
scroll to position [121, 0]
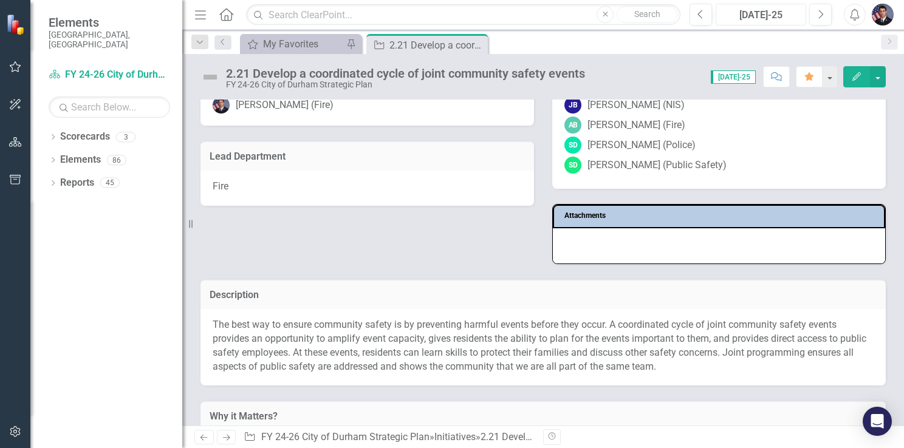
click at [777, 16] on div "[DATE]-25" at bounding box center [761, 15] width 82 height 15
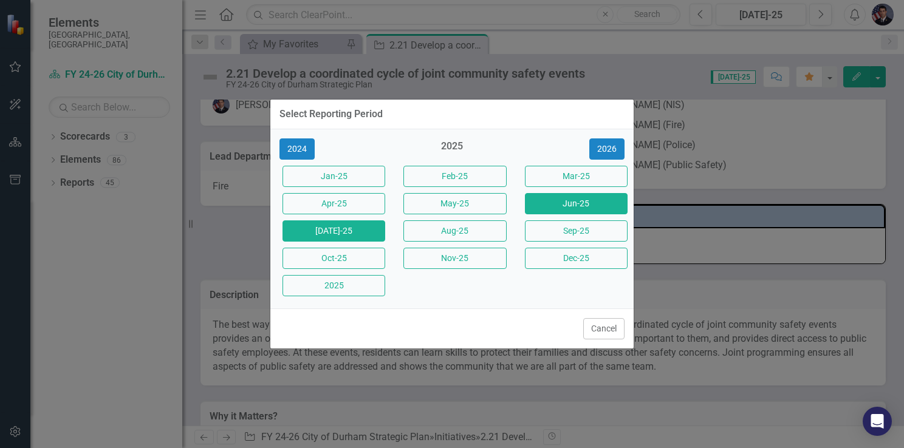
click at [575, 201] on button "Jun-25" at bounding box center [576, 203] width 103 height 21
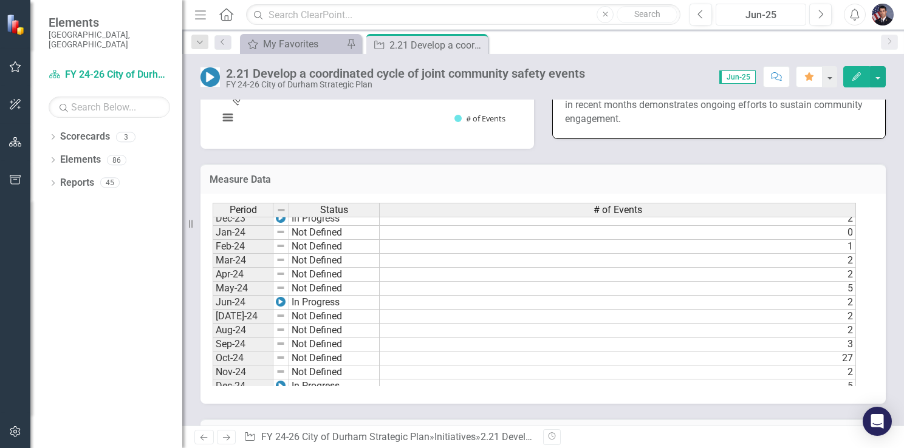
scroll to position [486, 0]
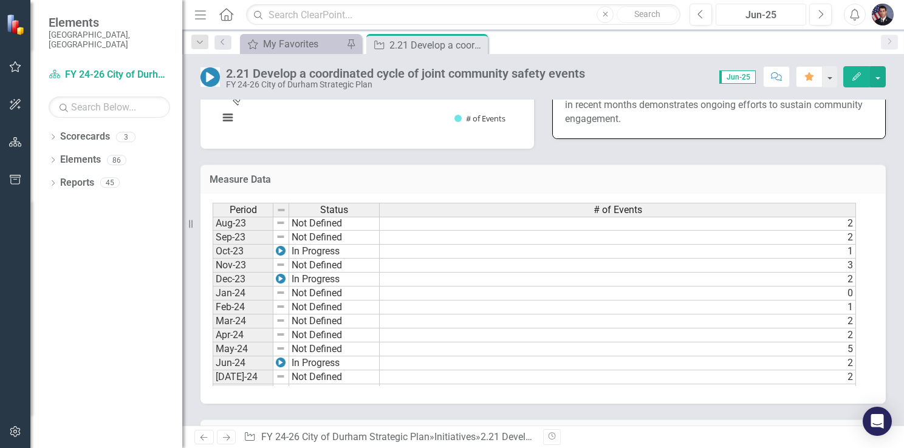
scroll to position [425, 0]
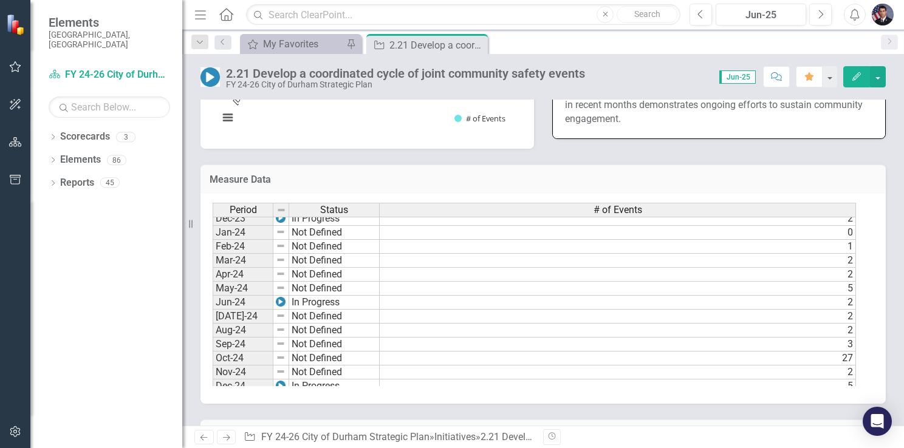
click at [504, 312] on tbody "Dec-22 Not Defined Jan-23 Not Defined Feb-23 Not Defined Mar-23 Not Defined Apr…" at bounding box center [534, 240] width 643 height 392
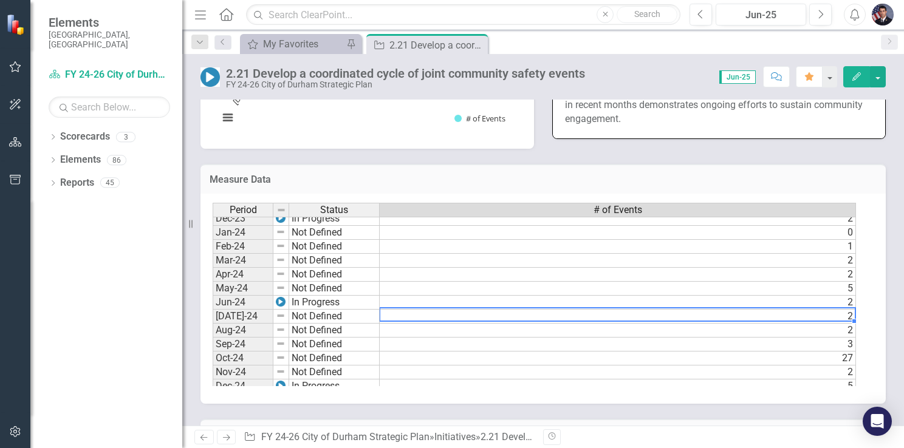
scroll to position [486, 0]
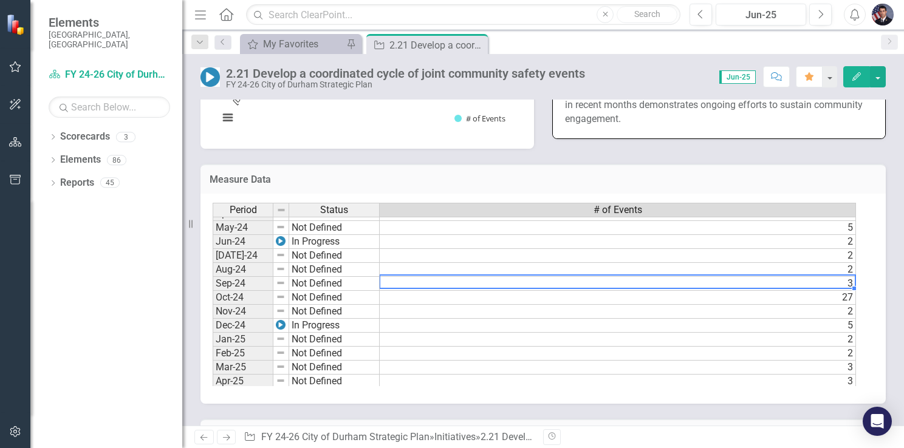
click at [667, 278] on td "3" at bounding box center [618, 284] width 476 height 14
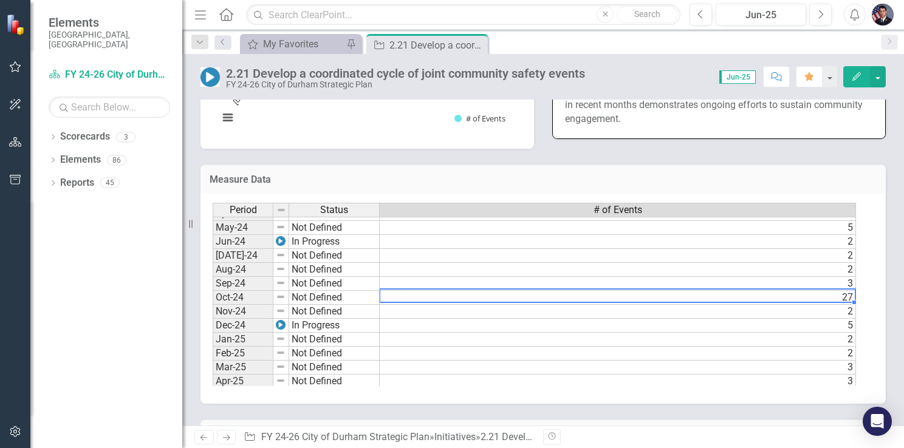
click at [707, 292] on td "27" at bounding box center [618, 298] width 476 height 14
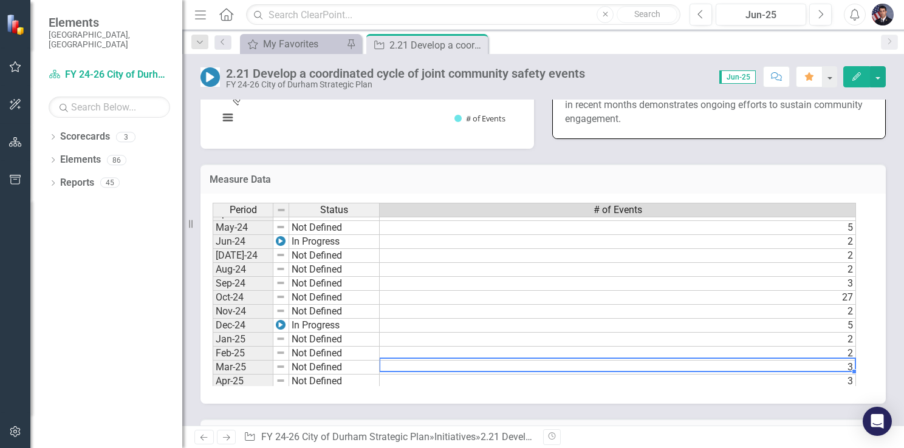
click at [398, 361] on td "3" at bounding box center [618, 368] width 476 height 14
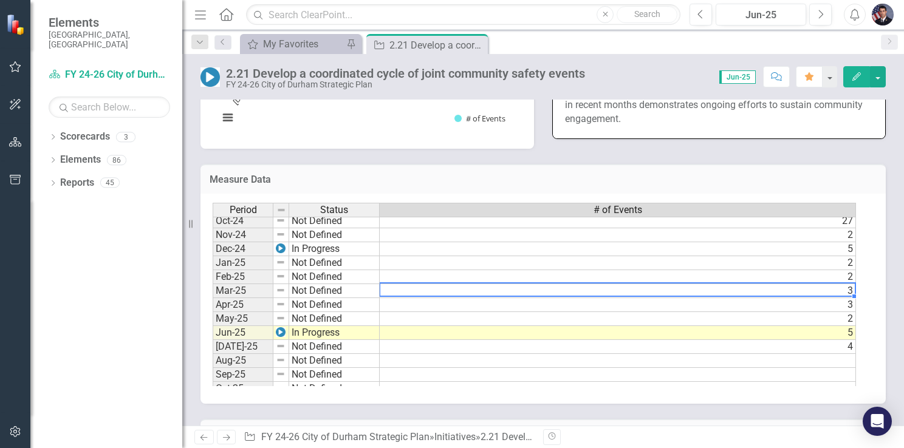
scroll to position [850, 0]
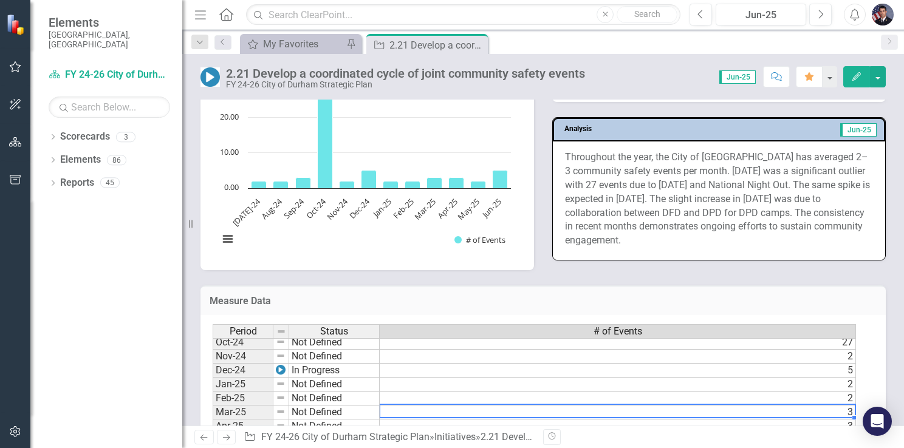
click at [735, 151] on p "Throughout the year, the City of [GEOGRAPHIC_DATA] has averaged 2–3 community s…" at bounding box center [719, 199] width 308 height 97
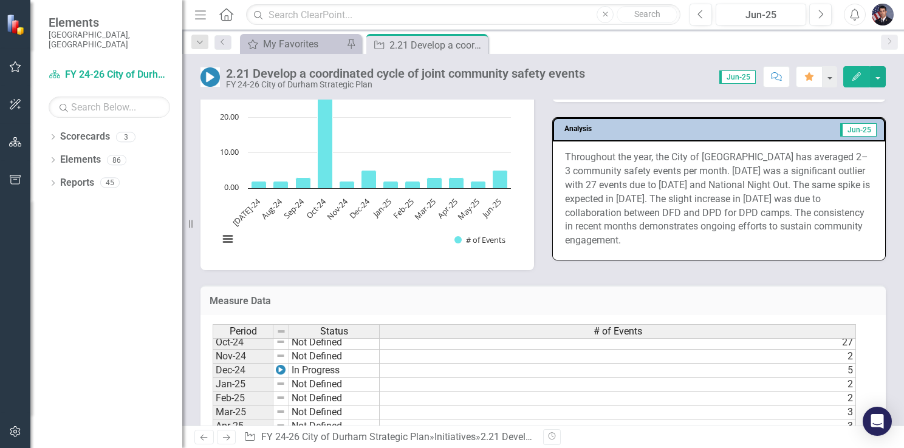
click at [736, 154] on p "Throughout the year, the City of [GEOGRAPHIC_DATA] has averaged 2–3 community s…" at bounding box center [719, 199] width 308 height 97
click at [788, 154] on p "Throughout the year, the City of [GEOGRAPHIC_DATA] has averaged 2–3 community s…" at bounding box center [719, 199] width 308 height 97
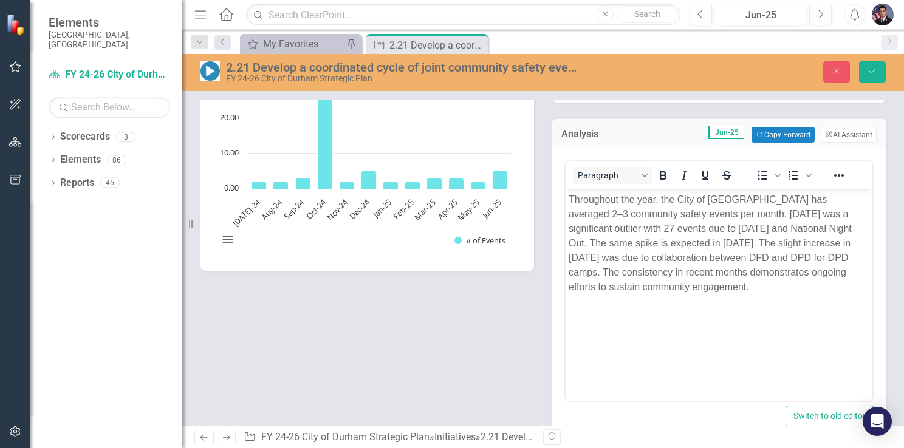
scroll to position [0, 0]
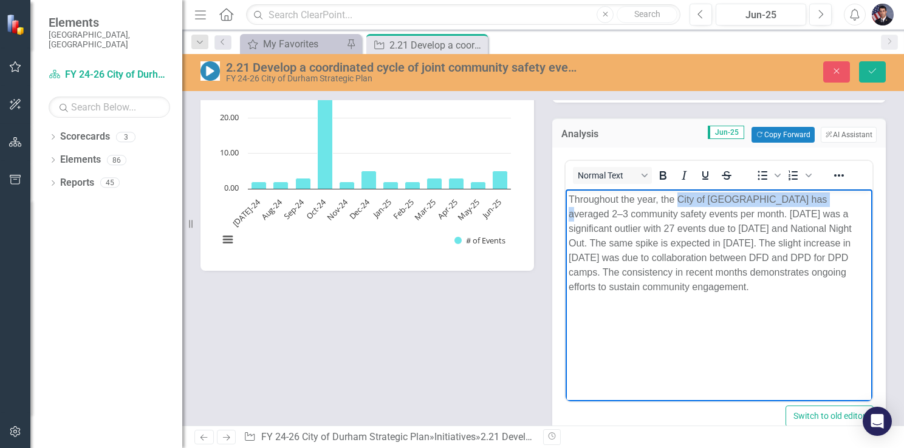
drag, startPoint x: 679, startPoint y: 200, endPoint x: 825, endPoint y: 202, distance: 145.8
click at [825, 202] on p "Throughout the year, the City of [GEOGRAPHIC_DATA] has averaged 2–3 community s…" at bounding box center [718, 244] width 301 height 102
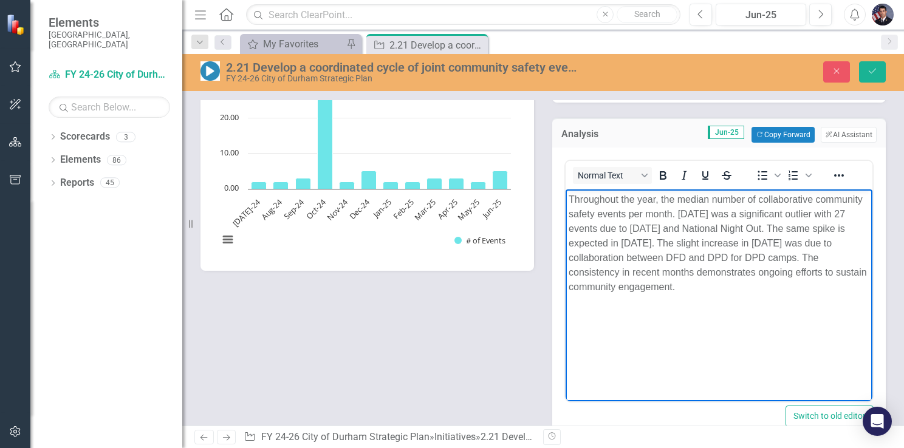
click at [671, 214] on p "Throughout the year, the median number of collaborative community safety events…" at bounding box center [718, 244] width 301 height 102
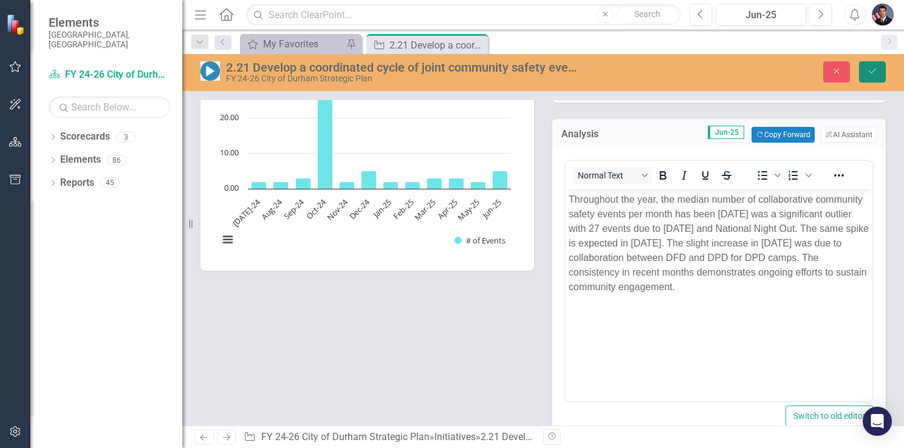
click at [877, 67] on icon "Save" at bounding box center [872, 71] width 11 height 9
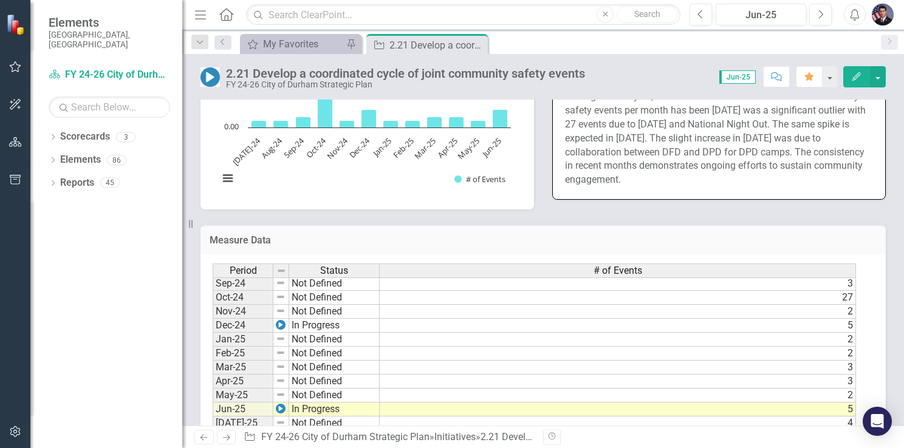
scroll to position [486, 0]
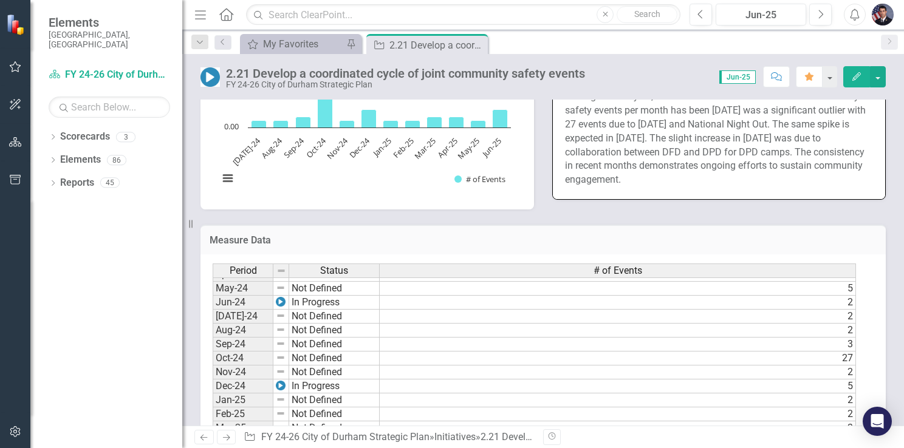
click at [808, 311] on td "2" at bounding box center [618, 317] width 476 height 14
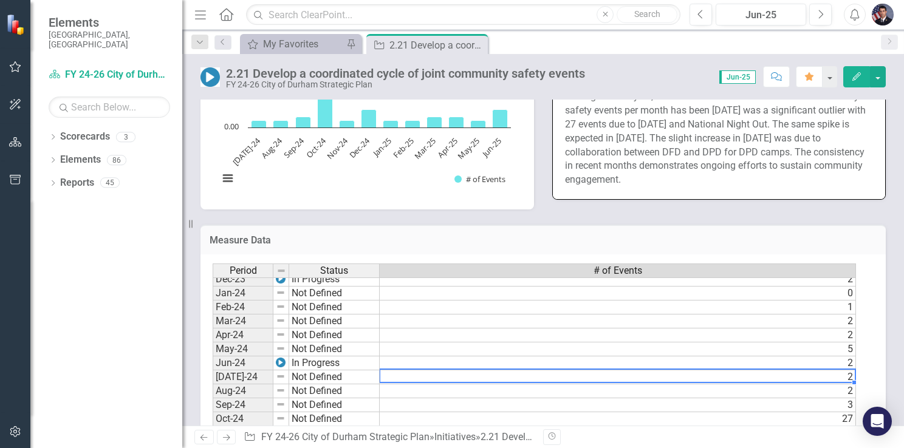
scroll to position [0, 0]
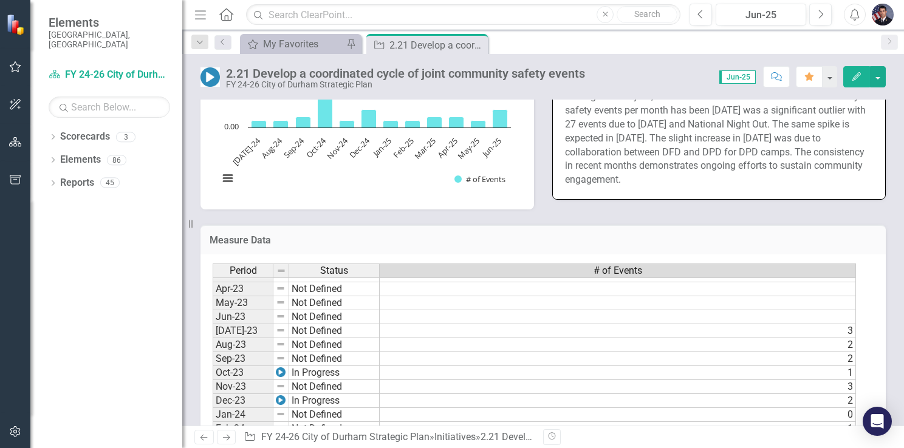
click at [748, 329] on td "3" at bounding box center [618, 331] width 476 height 14
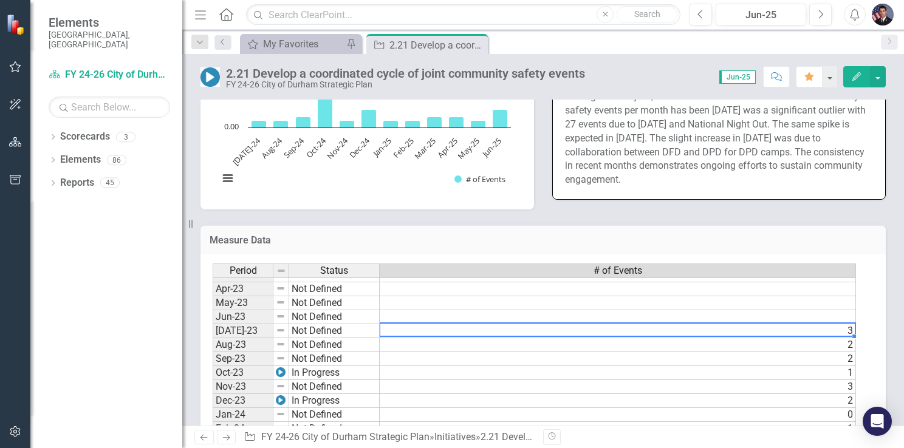
click at [807, 422] on td "1" at bounding box center [618, 429] width 476 height 14
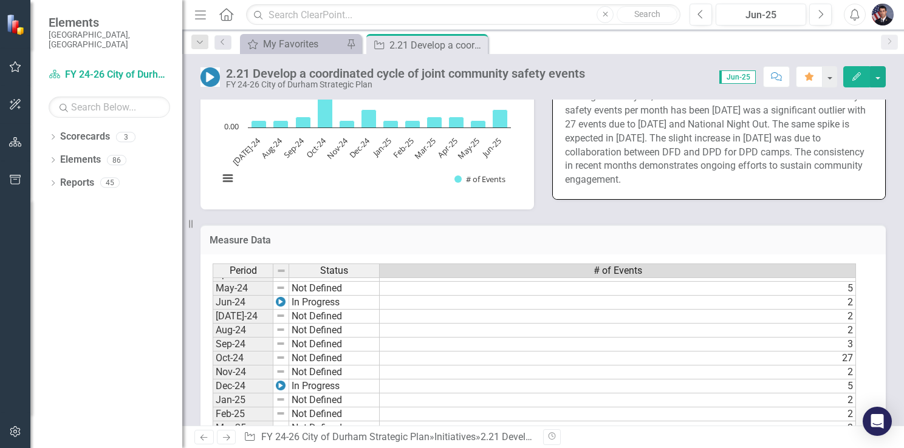
scroll to position [425, 0]
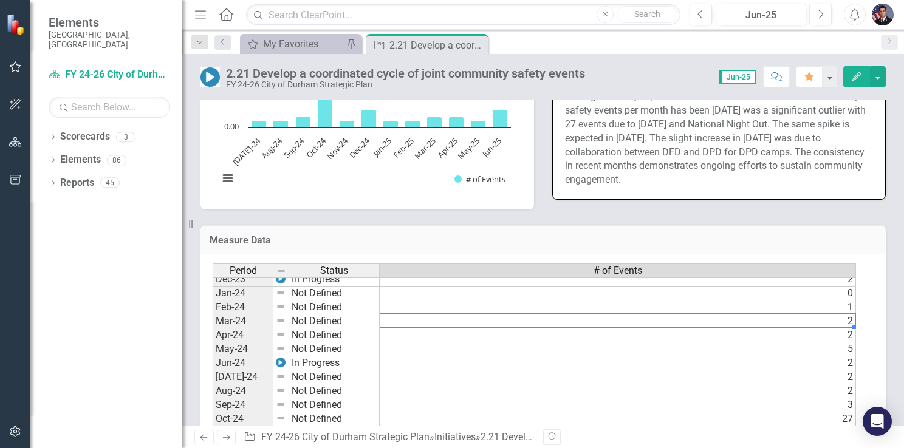
click at [810, 316] on td "2" at bounding box center [618, 322] width 476 height 14
click at [628, 343] on td "5" at bounding box center [618, 350] width 476 height 14
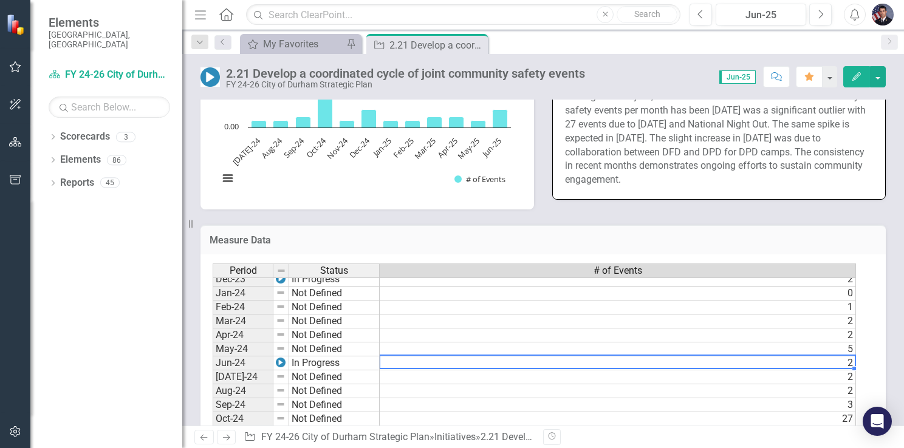
click at [398, 358] on td "2" at bounding box center [618, 364] width 476 height 14
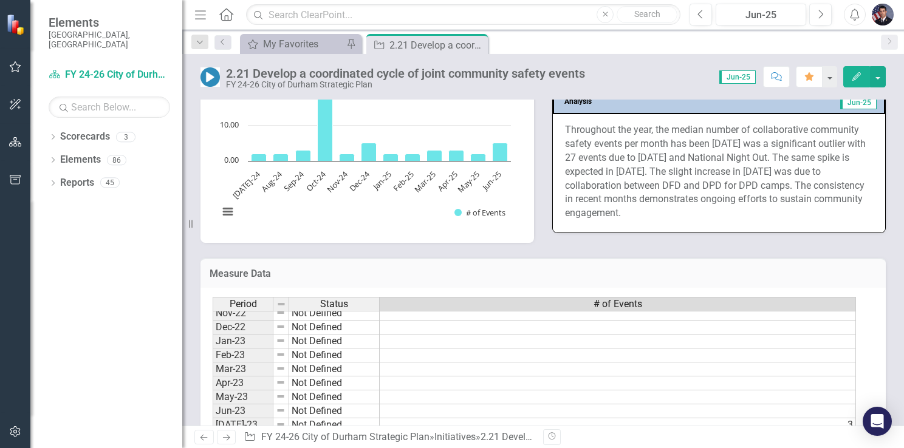
scroll to position [850, 0]
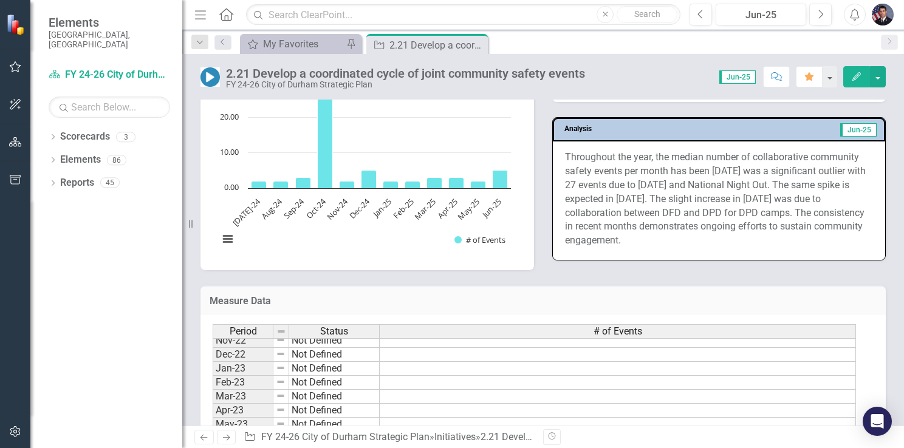
click at [565, 153] on p "Throughout the year, the median number of collaborative community safety events…" at bounding box center [719, 199] width 308 height 97
click at [565, 151] on p "Throughout the year, the median number of collaborative community safety events…" at bounding box center [719, 199] width 308 height 97
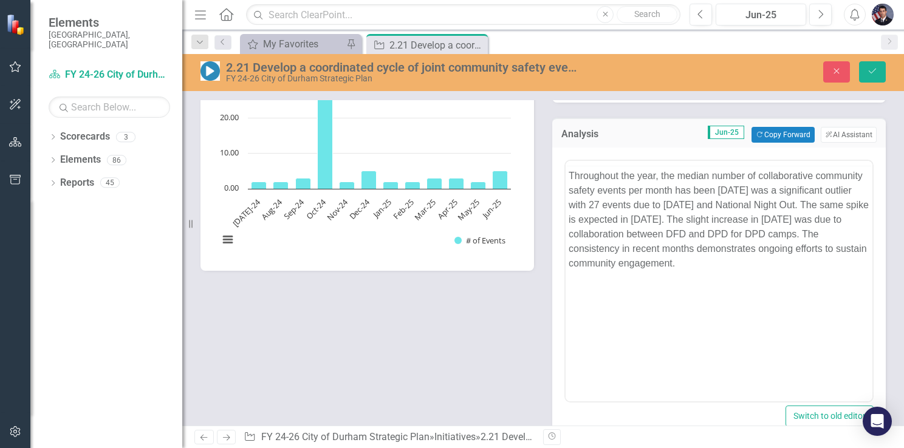
scroll to position [0, 0]
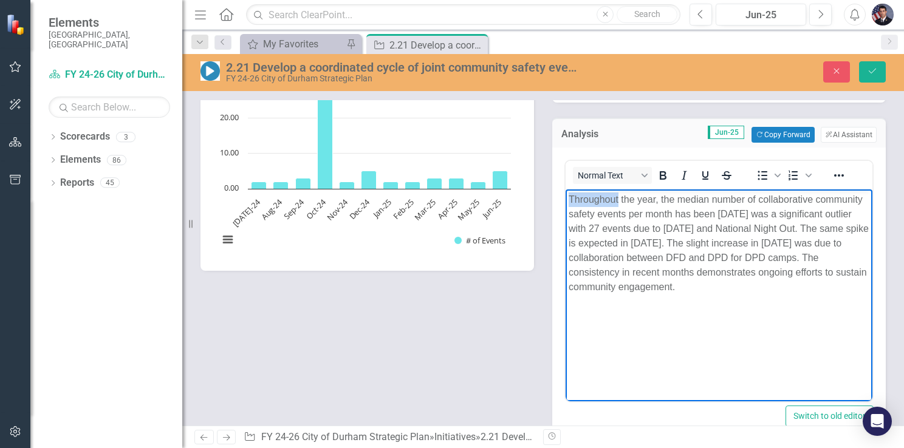
drag, startPoint x: 571, startPoint y: 195, endPoint x: 617, endPoint y: 203, distance: 46.9
click at [617, 203] on p "Throughout the year, the median number of collaborative community safety events…" at bounding box center [718, 244] width 301 height 102
click at [722, 214] on p "Over past year, the median number of collaborative community safety events per …" at bounding box center [718, 244] width 301 height 102
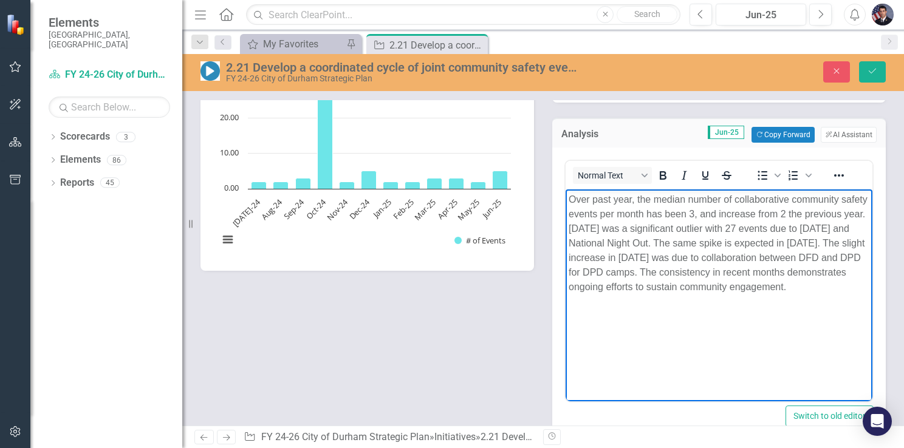
drag, startPoint x: 737, startPoint y: 214, endPoint x: 756, endPoint y: 190, distance: 30.4
click at [592, 232] on p "Over past year, the median number of collaborative community safety events per …" at bounding box center [718, 244] width 301 height 102
click at [858, 229] on p "Over past year, the median number of collaborative community safety events per …" at bounding box center [718, 244] width 301 height 102
click at [859, 245] on p "Over past year, the median number of collaborative community safety events per …" at bounding box center [718, 244] width 301 height 102
click at [766, 245] on p "Over past year, the median number of collaborative community safety events per …" at bounding box center [718, 244] width 301 height 102
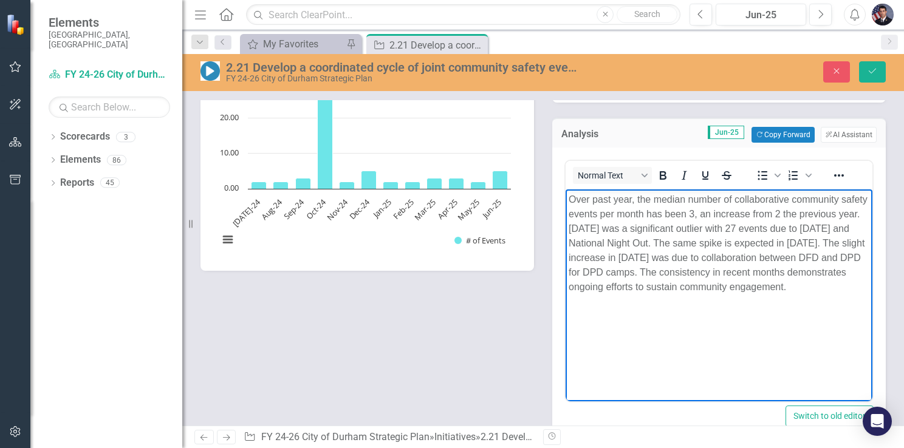
click at [853, 245] on p "Over past year, the median number of collaborative community safety events per …" at bounding box center [718, 244] width 301 height 102
click at [592, 203] on p "Over past year, the median number of collaborative community safety events per …" at bounding box center [718, 244] width 301 height 102
click at [725, 295] on p "Over the past year, the median number of collaborative community safety events …" at bounding box center [718, 244] width 301 height 102
click at [872, 69] on icon "Save" at bounding box center [872, 71] width 11 height 9
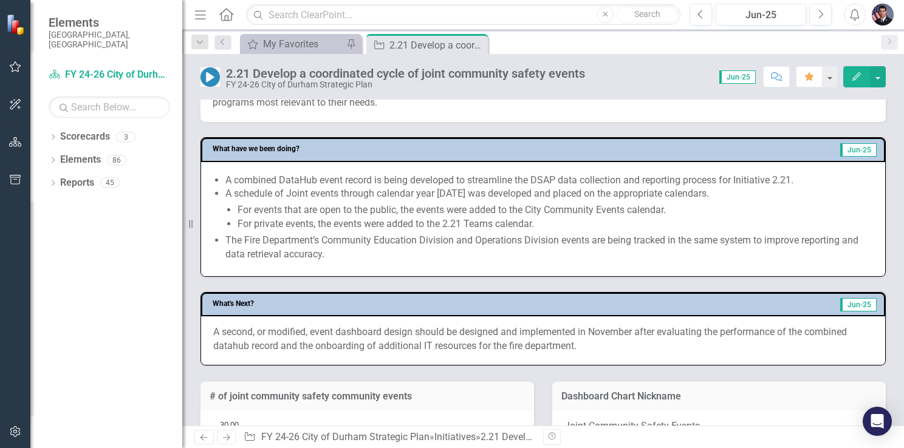
scroll to position [486, 0]
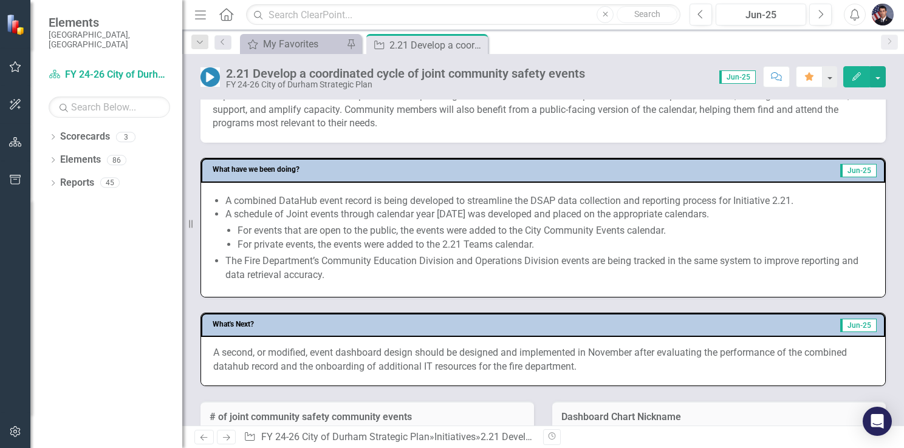
click at [381, 230] on li "For events that are open to the public, the events were added to the City Commu…" at bounding box center [554, 231] width 635 height 14
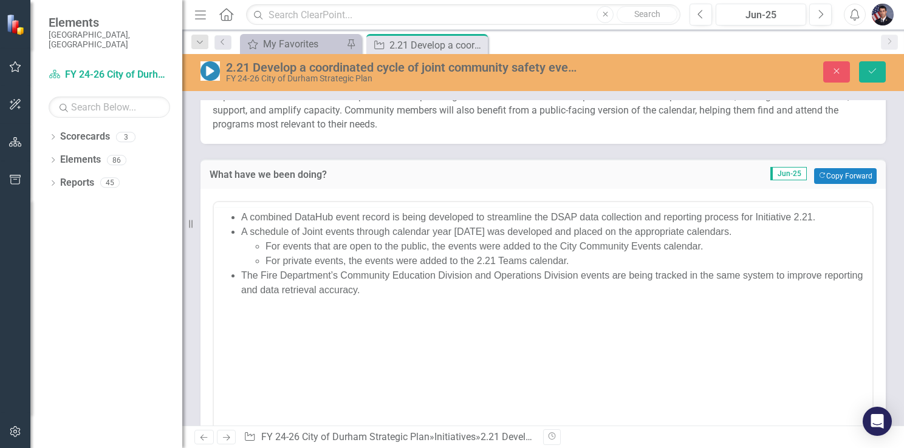
scroll to position [0, 0]
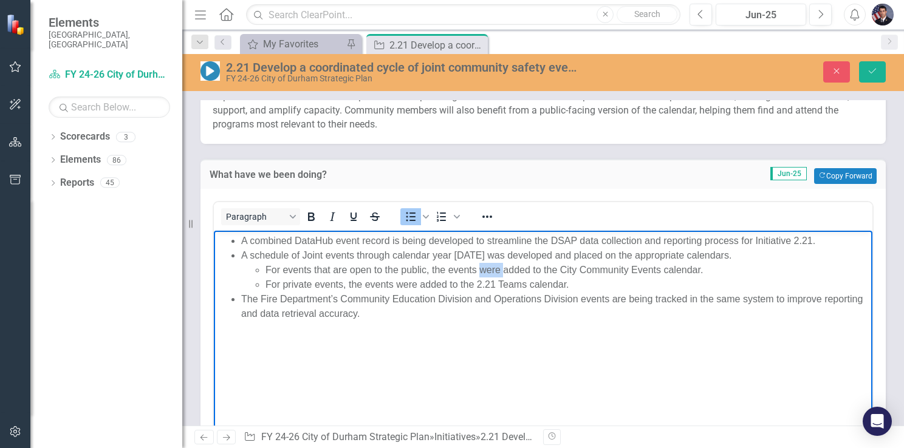
drag, startPoint x: 479, startPoint y: 270, endPoint x: 504, endPoint y: 271, distance: 24.9
click at [504, 271] on li "For events that are open to the public, the events were added to the City Commu…" at bounding box center [567, 269] width 604 height 15
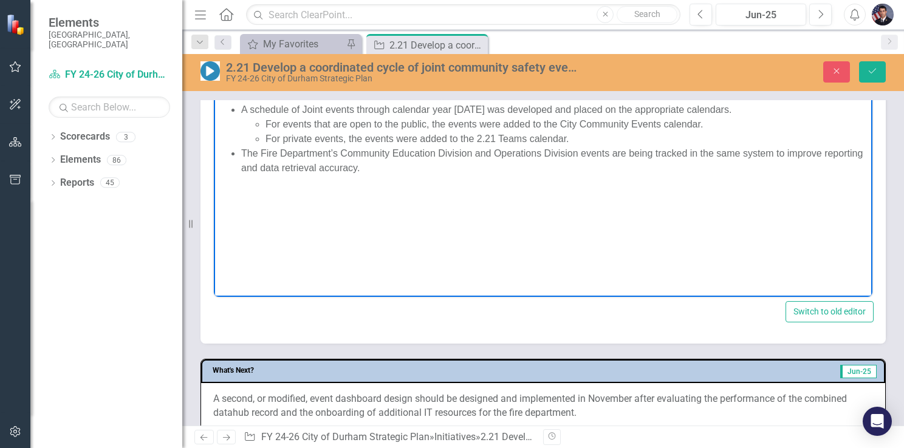
scroll to position [607, 0]
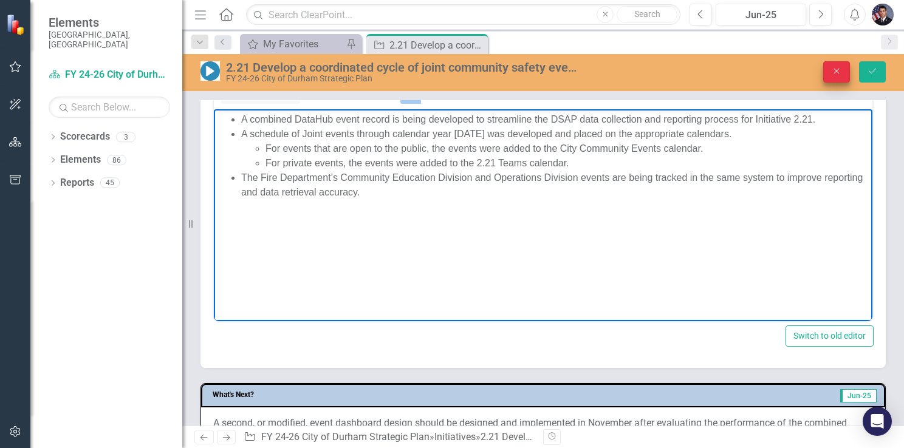
click at [831, 72] on icon "Close" at bounding box center [836, 71] width 11 height 9
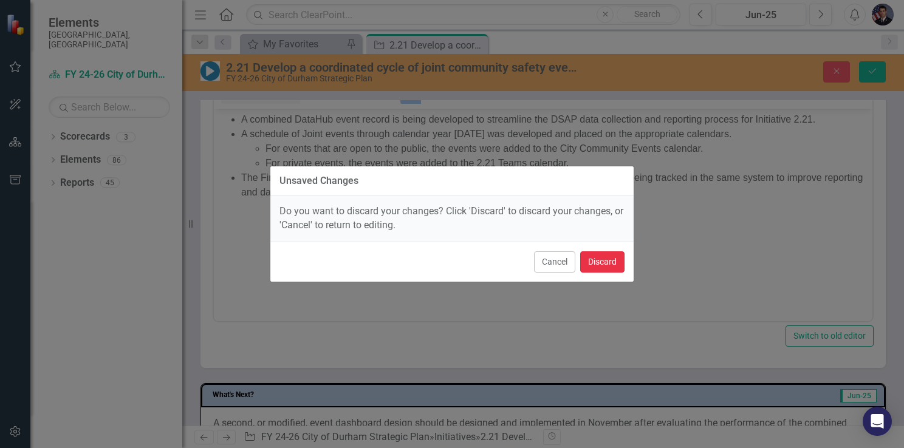
click at [597, 258] on button "Discard" at bounding box center [602, 261] width 44 height 21
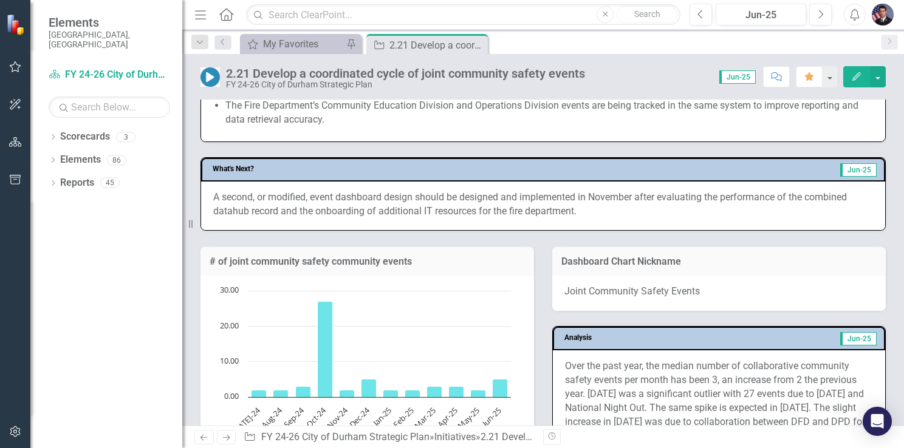
scroll to position [663, 0]
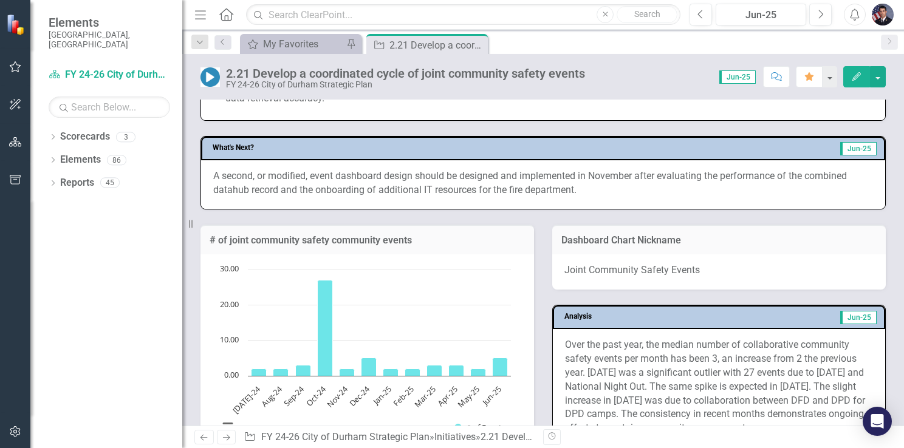
click at [384, 172] on p "A second, or modified, event dashboard design should be designed and implemente…" at bounding box center [543, 183] width 660 height 28
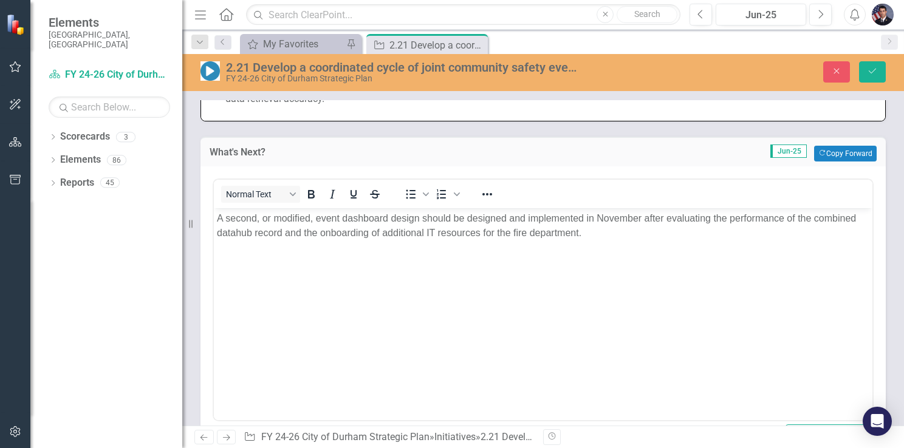
scroll to position [0, 0]
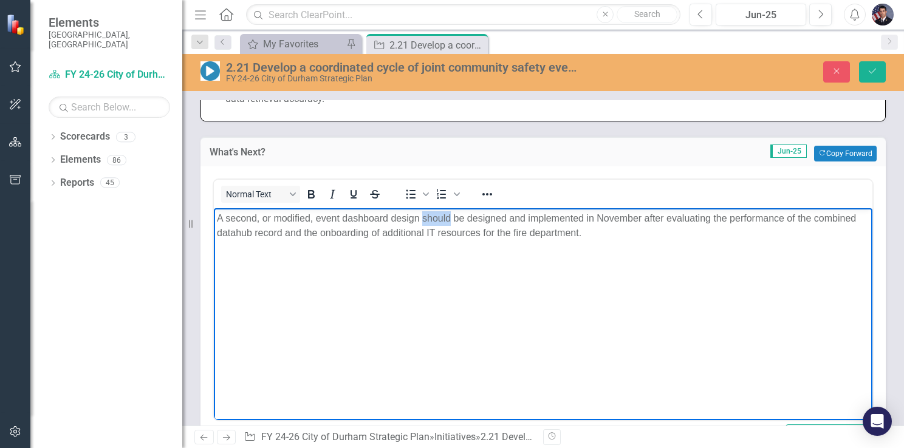
drag, startPoint x: 423, startPoint y: 217, endPoint x: 451, endPoint y: 218, distance: 27.4
click at [451, 218] on p "A second, or modified, event dashboard design should be designed and implemente…" at bounding box center [543, 225] width 652 height 29
drag, startPoint x: 304, startPoint y: 234, endPoint x: 317, endPoint y: 234, distance: 12.8
click at [317, 234] on p "A second, or modified, event dashboard design will be designed and implemented …" at bounding box center [543, 225] width 652 height 29
click at [353, 234] on p "A second, or modified, event dashboard design will be designed and implemented …" at bounding box center [543, 225] width 652 height 29
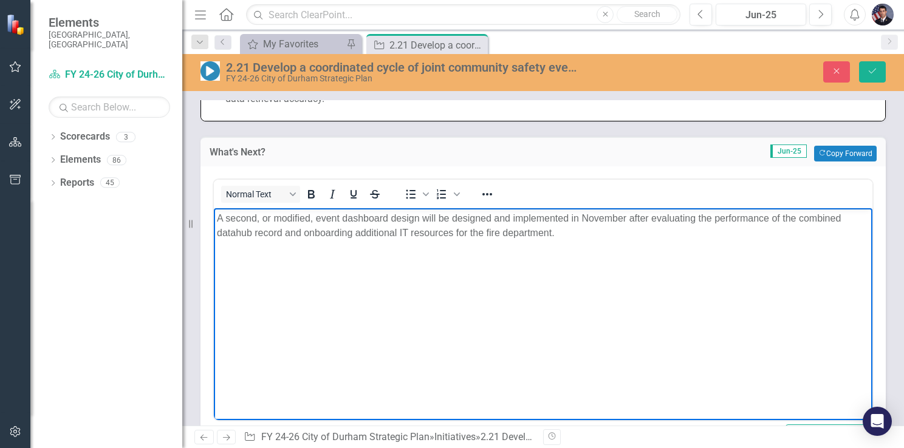
click at [397, 234] on p "A second, or modified, event dashboard design will be designed and implemented …" at bounding box center [543, 225] width 652 height 29
drag, startPoint x: 485, startPoint y: 234, endPoint x: 630, endPoint y: 234, distance: 144.6
click at [626, 234] on p "A second, or modified, event dashboard design will be designed and implemented …" at bounding box center [543, 225] width 652 height 29
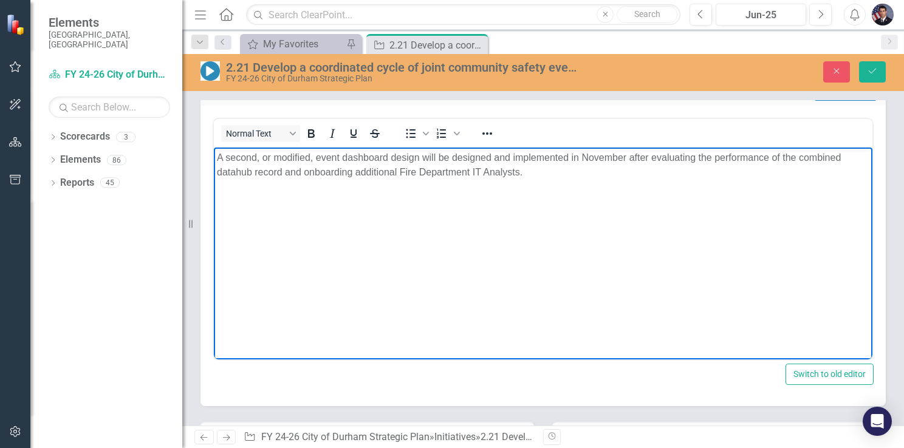
scroll to position [784, 0]
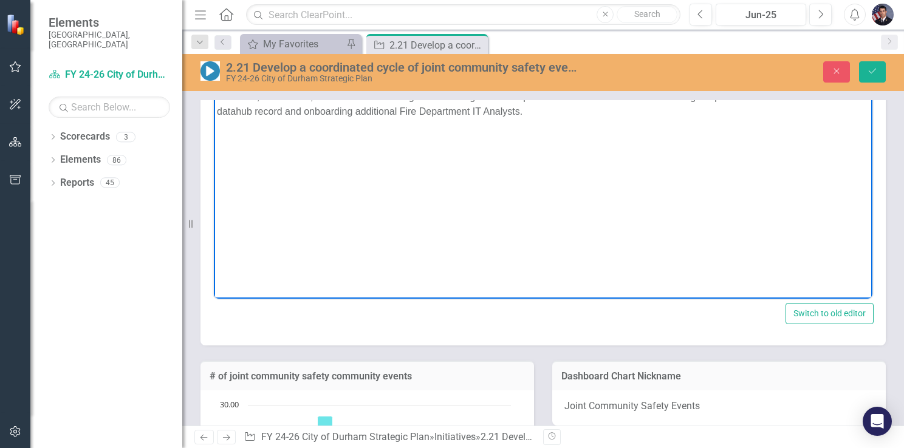
click at [561, 116] on p "A second, or modified, event dashboard design will be designed and implemented …" at bounding box center [543, 104] width 652 height 29
click at [873, 70] on icon "Save" at bounding box center [872, 71] width 11 height 9
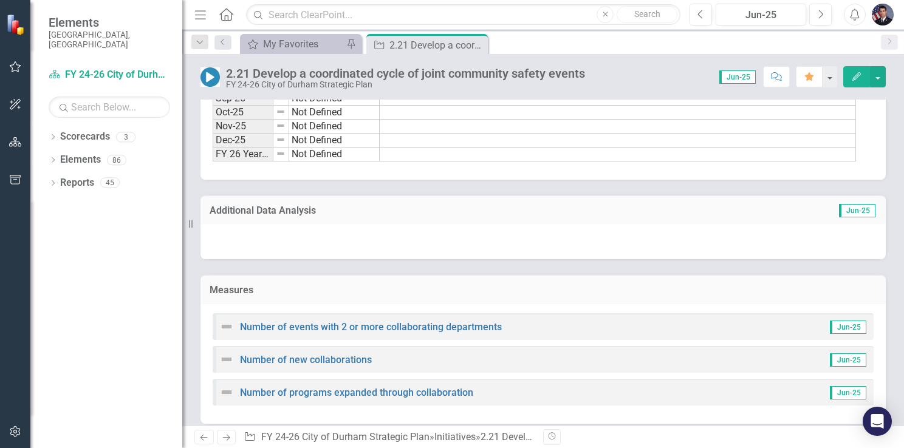
scroll to position [1205, 0]
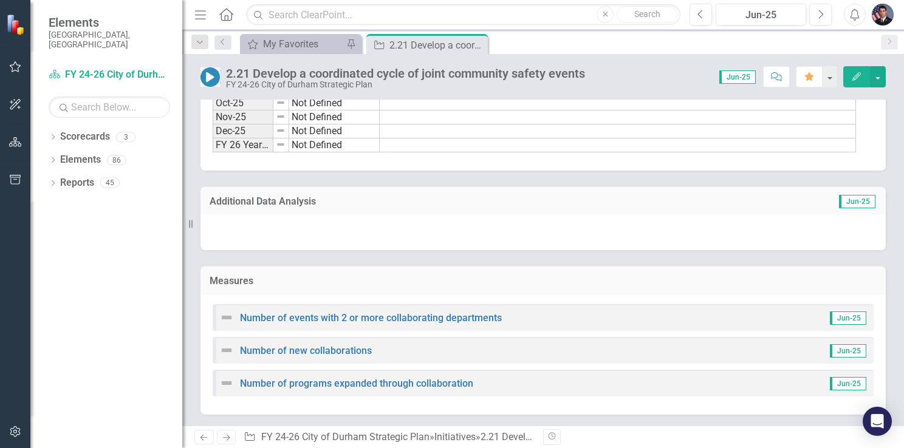
click at [549, 322] on div "Number of events with 2 or more collaborating departments Jun-25" at bounding box center [543, 317] width 661 height 27
click at [435, 315] on link "Number of events with 2 or more collaborating departments" at bounding box center [371, 318] width 262 height 12
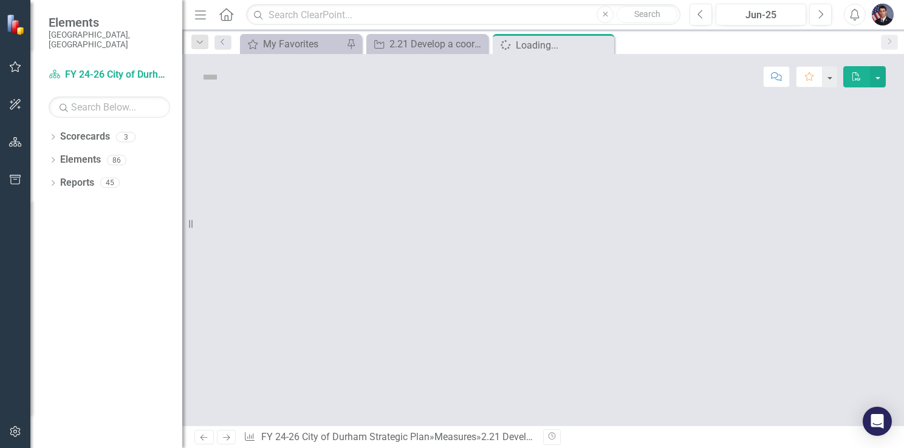
click at [435, 315] on div at bounding box center [543, 263] width 722 height 326
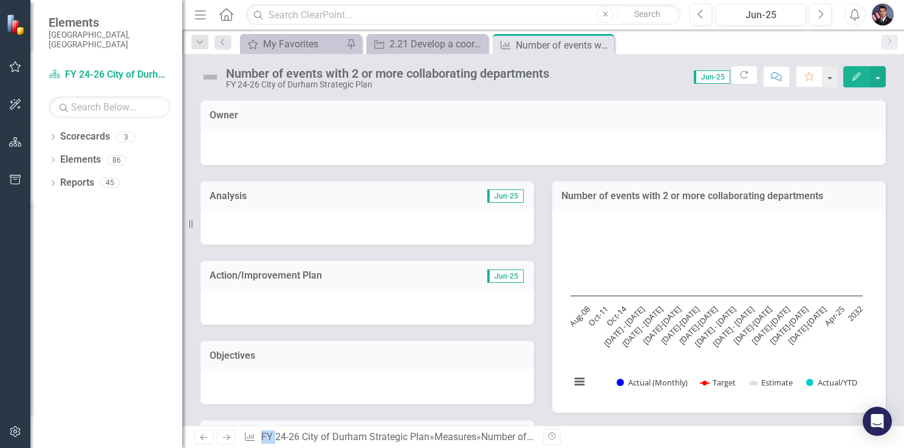
click at [360, 299] on div at bounding box center [366, 307] width 333 height 35
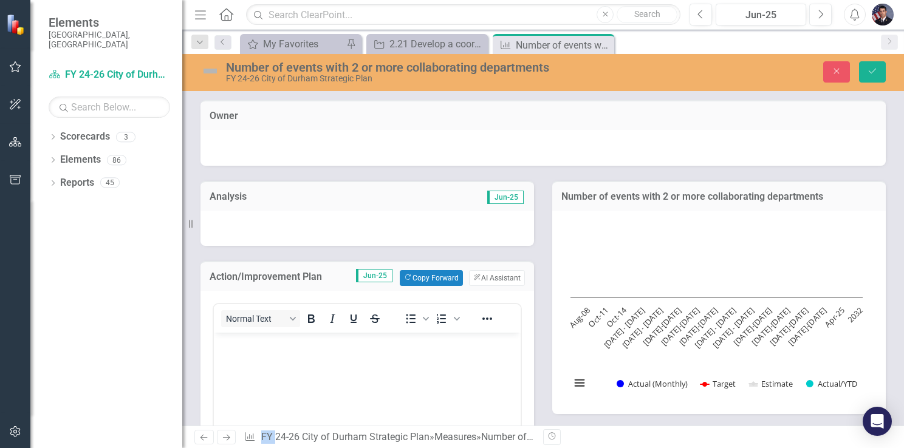
drag, startPoint x: 360, startPoint y: 299, endPoint x: 336, endPoint y: 202, distance: 100.0
click at [336, 202] on td "Analysis" at bounding box center [288, 198] width 156 height 16
click at [346, 136] on div at bounding box center [542, 148] width 685 height 36
click at [828, 67] on button "Close" at bounding box center [836, 71] width 27 height 21
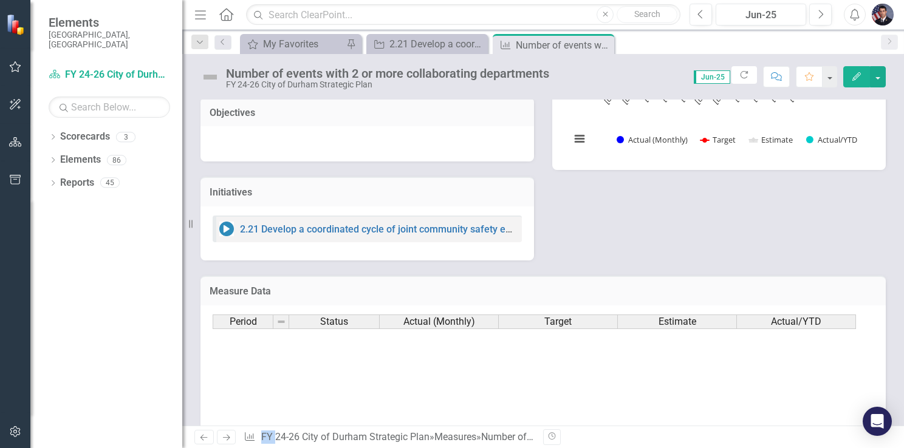
scroll to position [3158, 0]
